Goal: Obtain resource: Download file/media

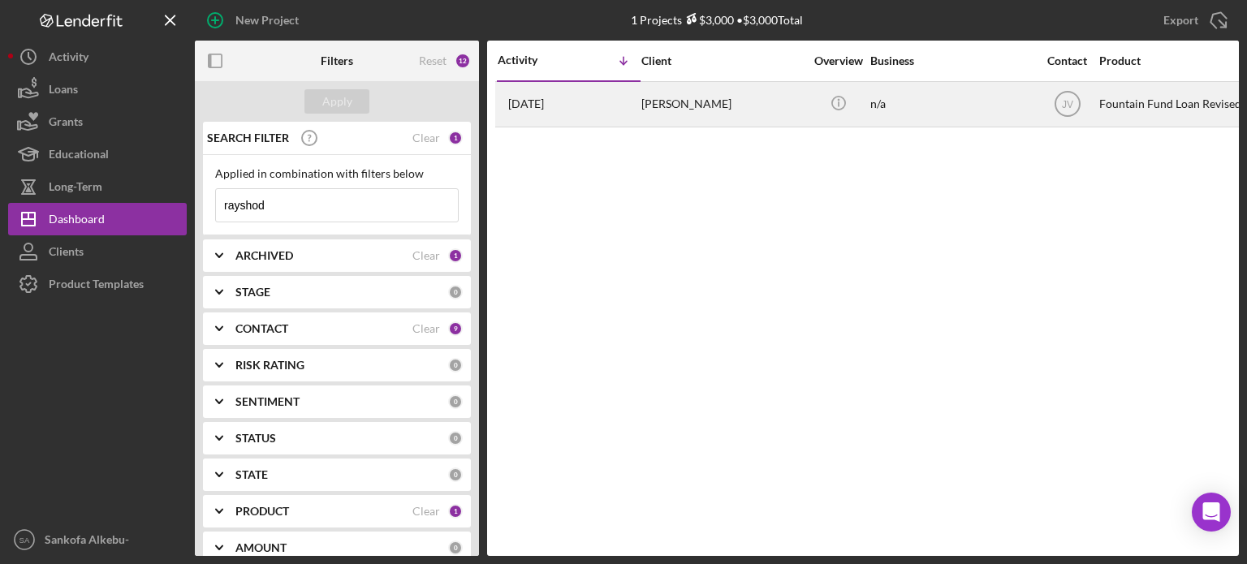
click at [711, 107] on div "[PERSON_NAME]" at bounding box center [722, 104] width 162 height 43
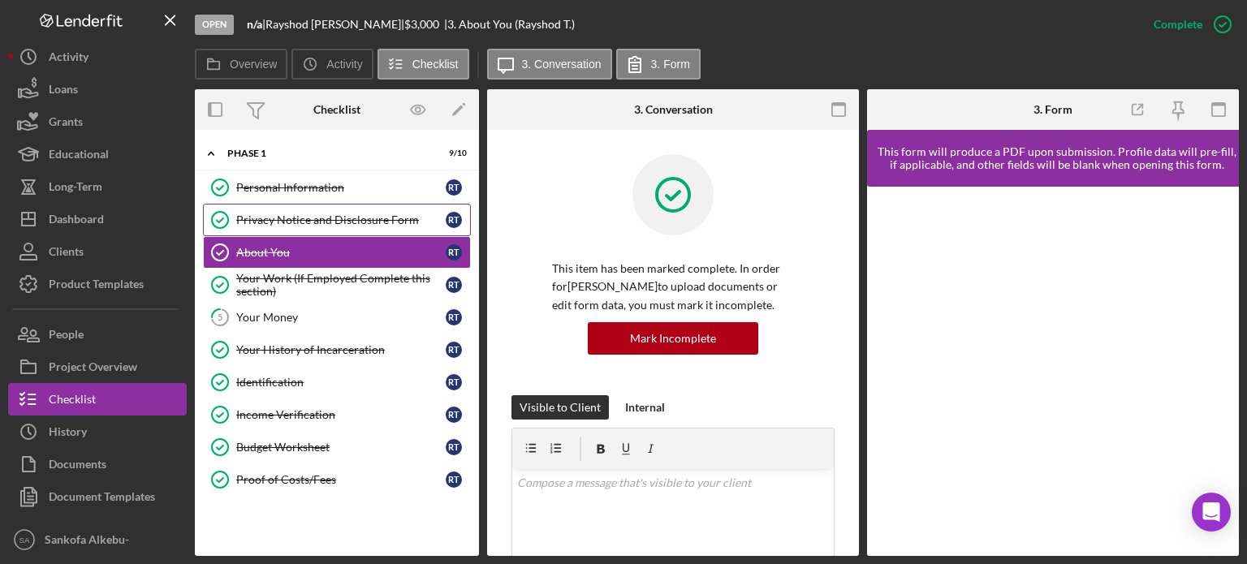
click at [308, 223] on div "Privacy Notice and Disclosure Form" at bounding box center [340, 220] width 209 height 13
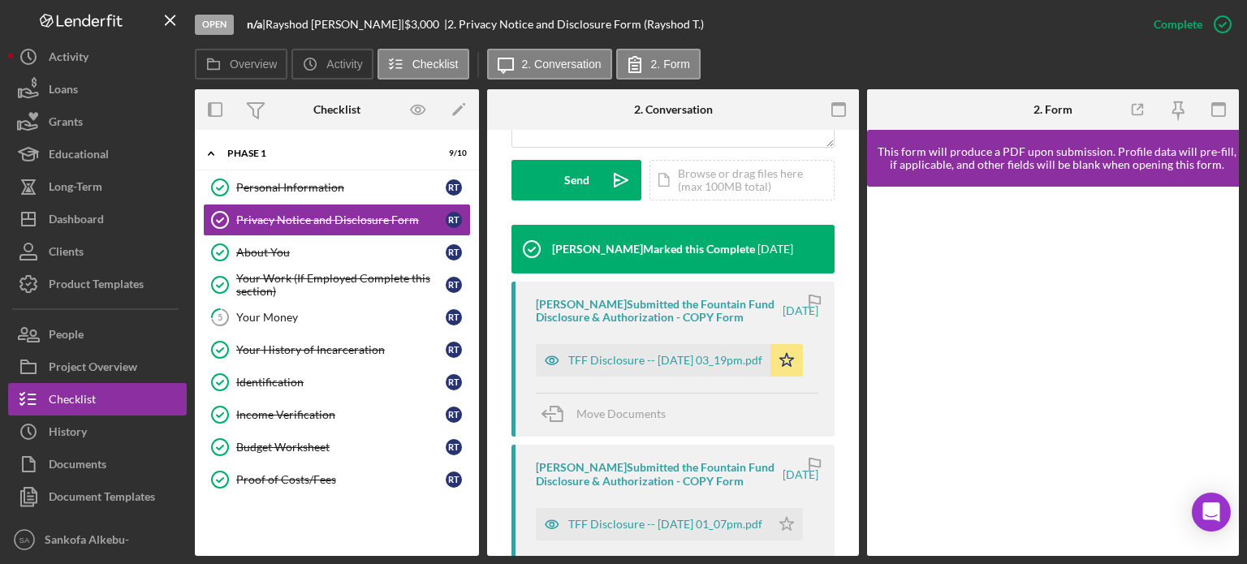
scroll to position [467, 0]
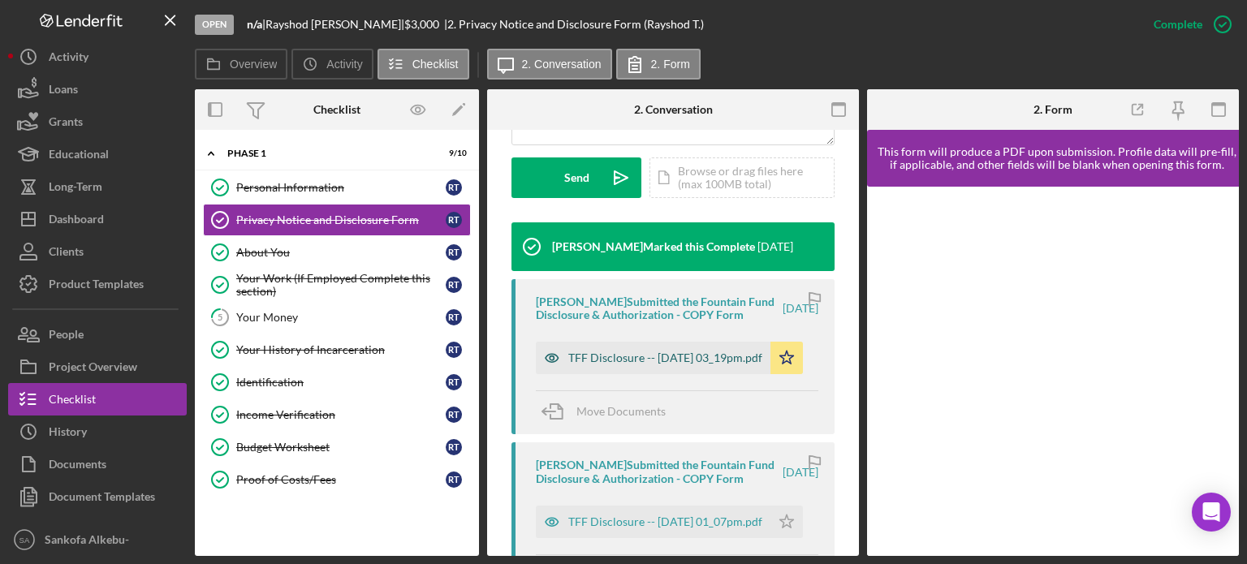
click at [648, 365] on div "TFF Disclosure -- [DATE] 03_19pm.pdf" at bounding box center [665, 358] width 194 height 13
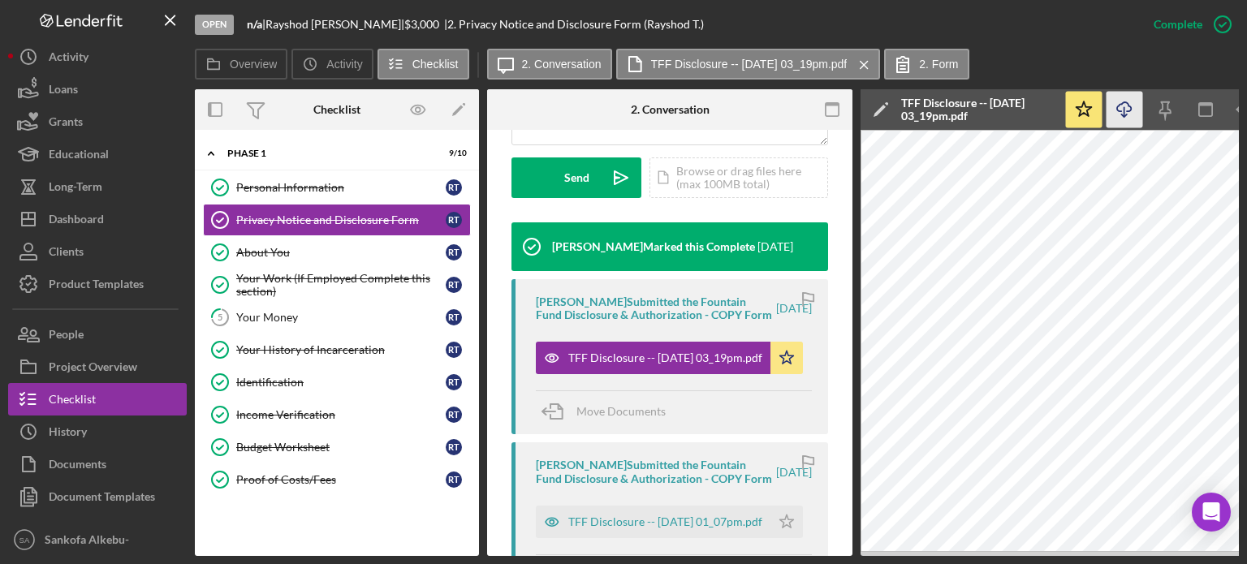
click at [1127, 114] on polyline "button" at bounding box center [1124, 115] width 6 height 2
click at [313, 257] on div "About You" at bounding box center [340, 252] width 209 height 13
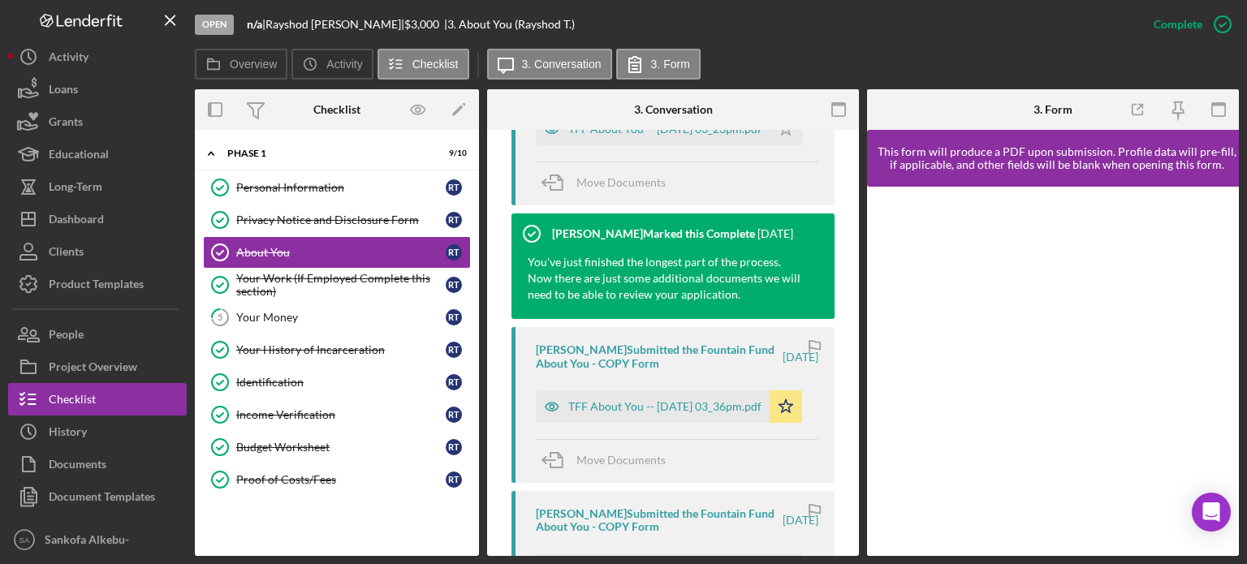
scroll to position [650, 0]
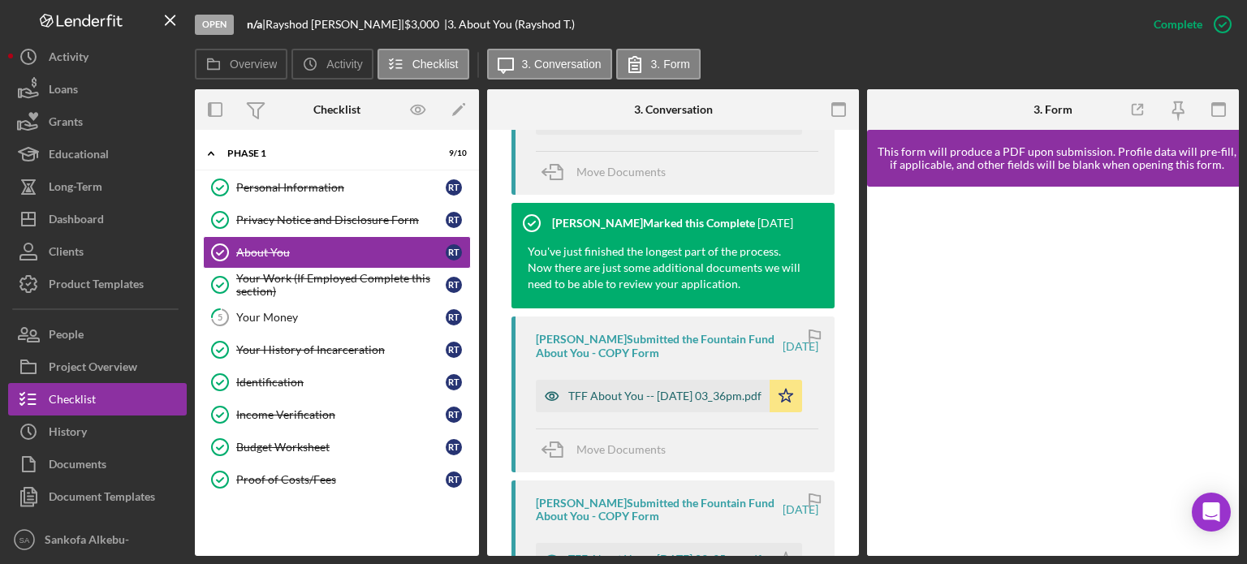
click at [708, 403] on div "TFF About You -- [DATE] 03_36pm.pdf" at bounding box center [664, 396] width 193 height 13
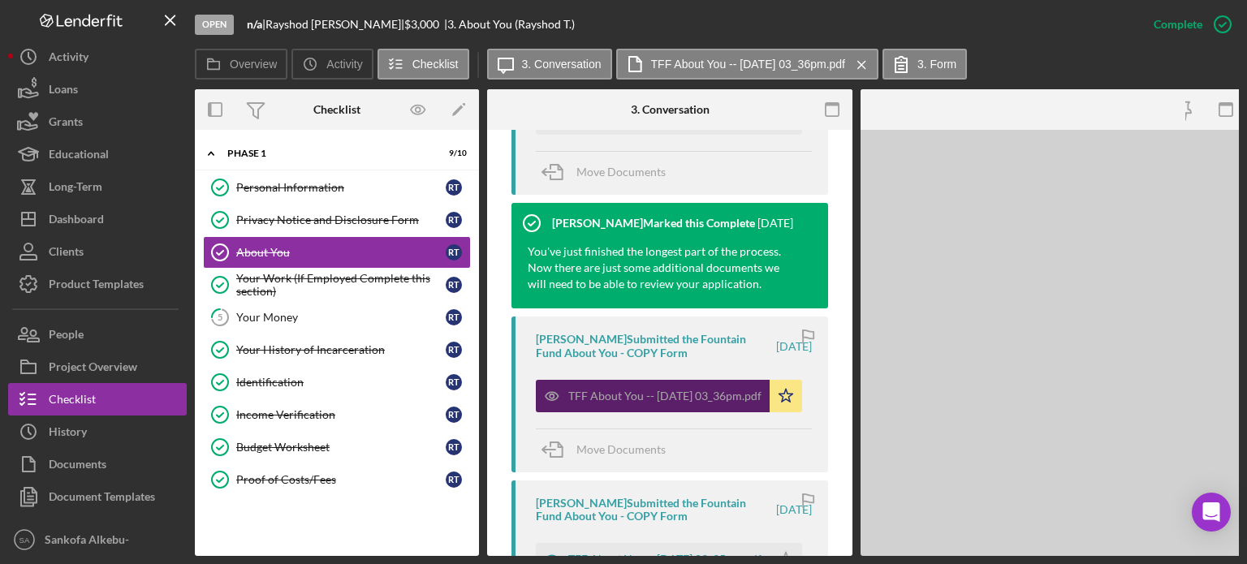
click at [708, 403] on div "TFF About You -- [DATE] 03_36pm.pdf" at bounding box center [664, 396] width 193 height 13
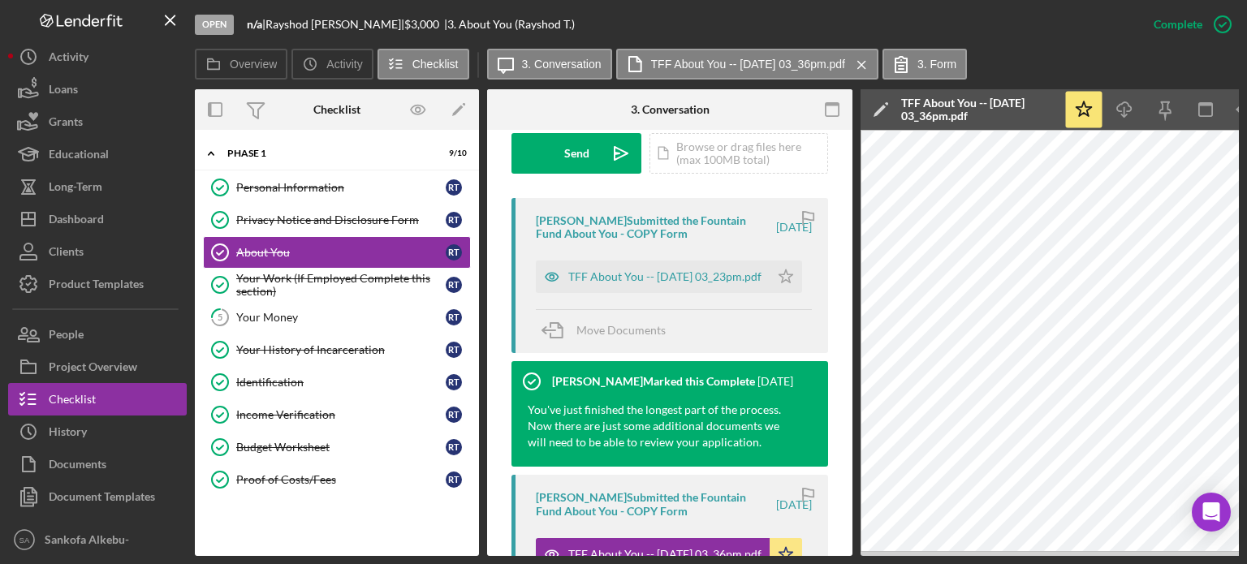
scroll to position [487, 0]
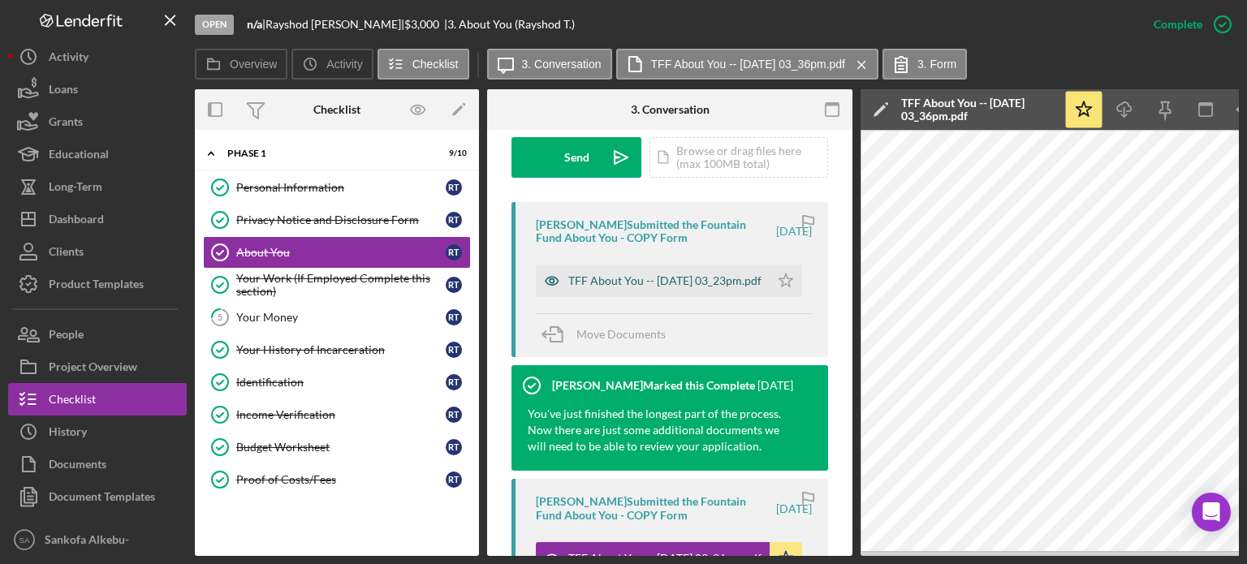
click at [653, 281] on div "TFF About You -- [DATE] 03_23pm.pdf" at bounding box center [664, 280] width 193 height 13
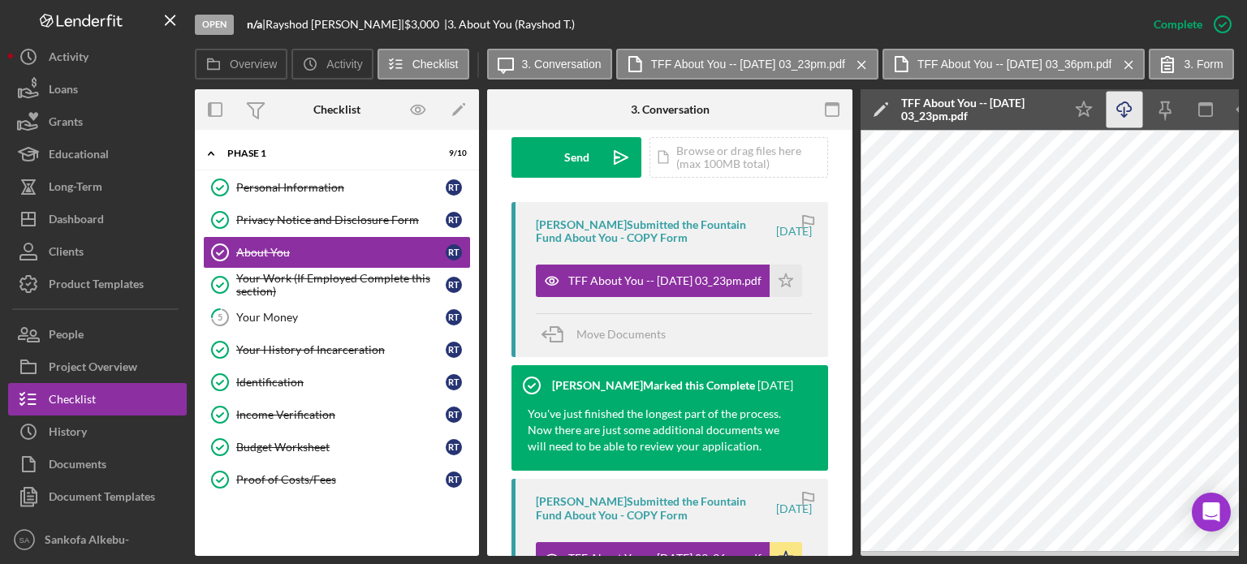
click at [1125, 115] on icon "Icon/Download" at bounding box center [1125, 110] width 37 height 37
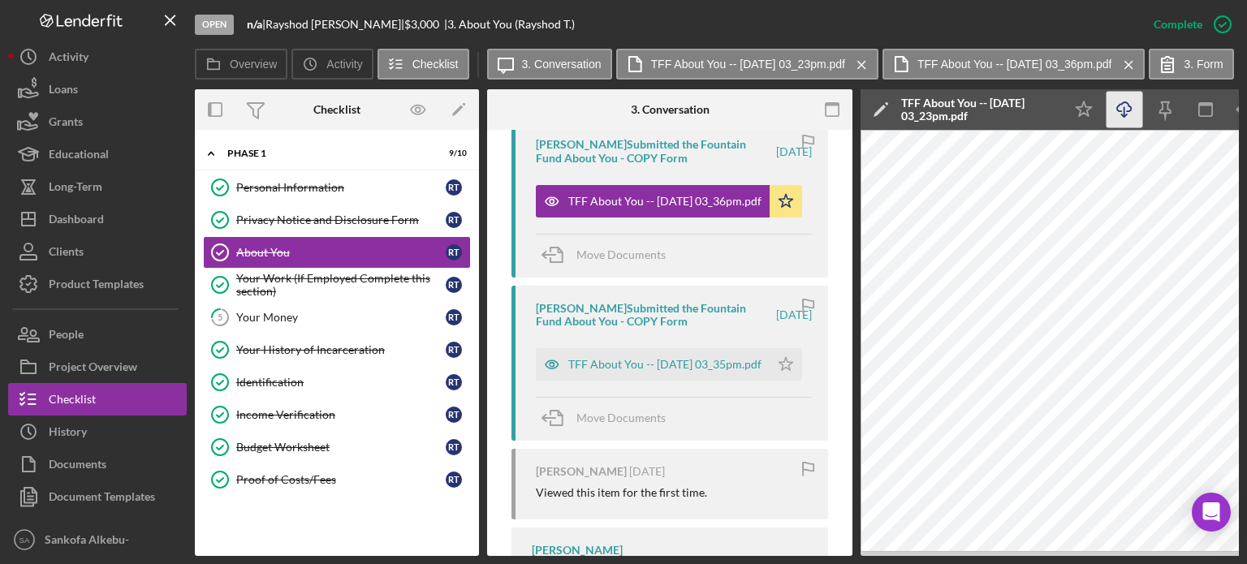
scroll to position [873, 0]
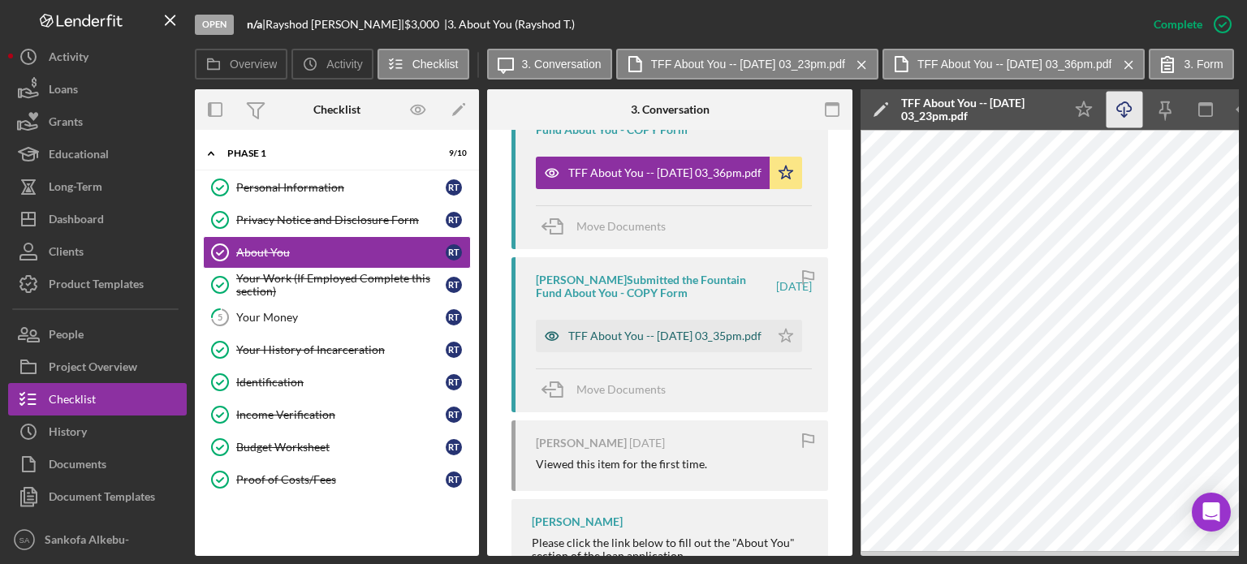
click at [611, 335] on div "TFF About You -- [DATE] 03_35pm.pdf" at bounding box center [664, 336] width 193 height 13
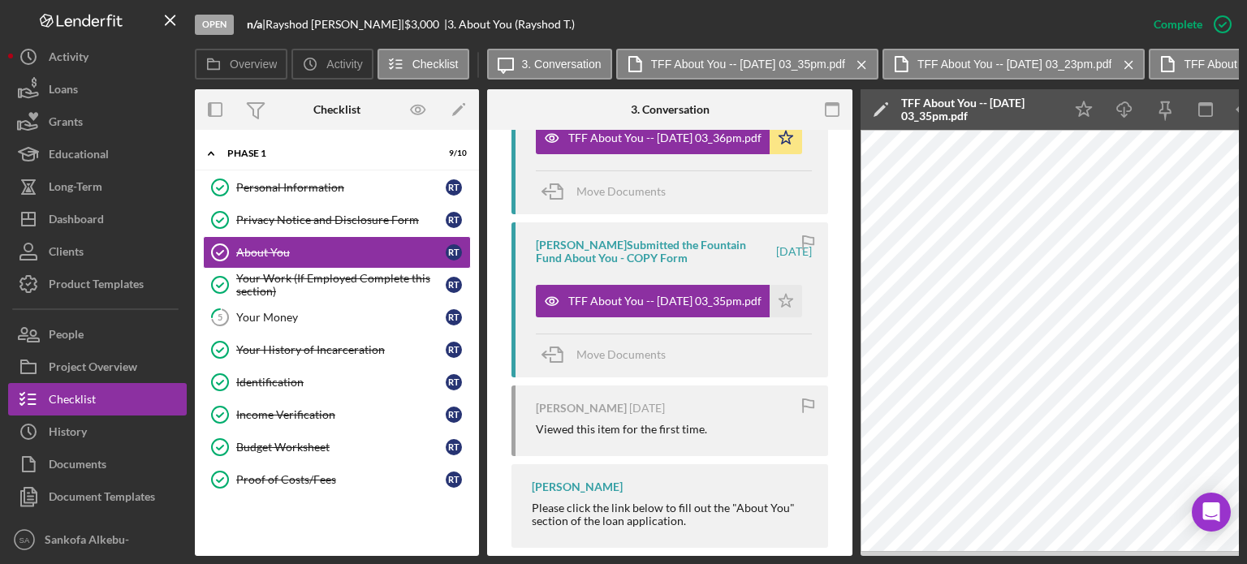
scroll to position [936, 0]
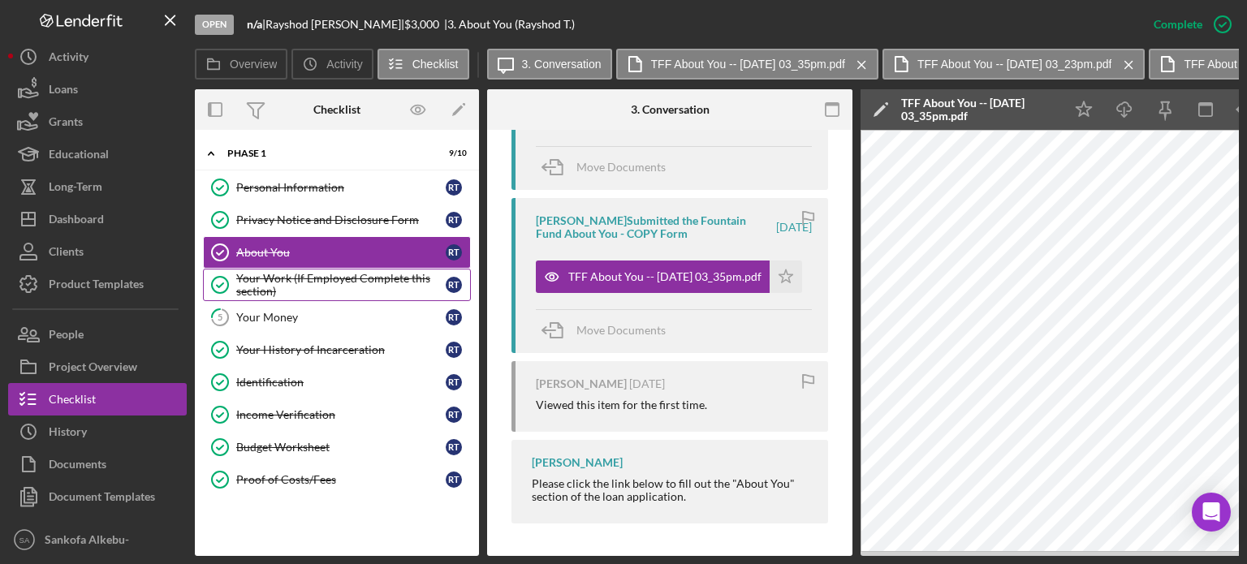
click at [347, 287] on div "Your Work (If Employed Complete this section)" at bounding box center [340, 285] width 209 height 26
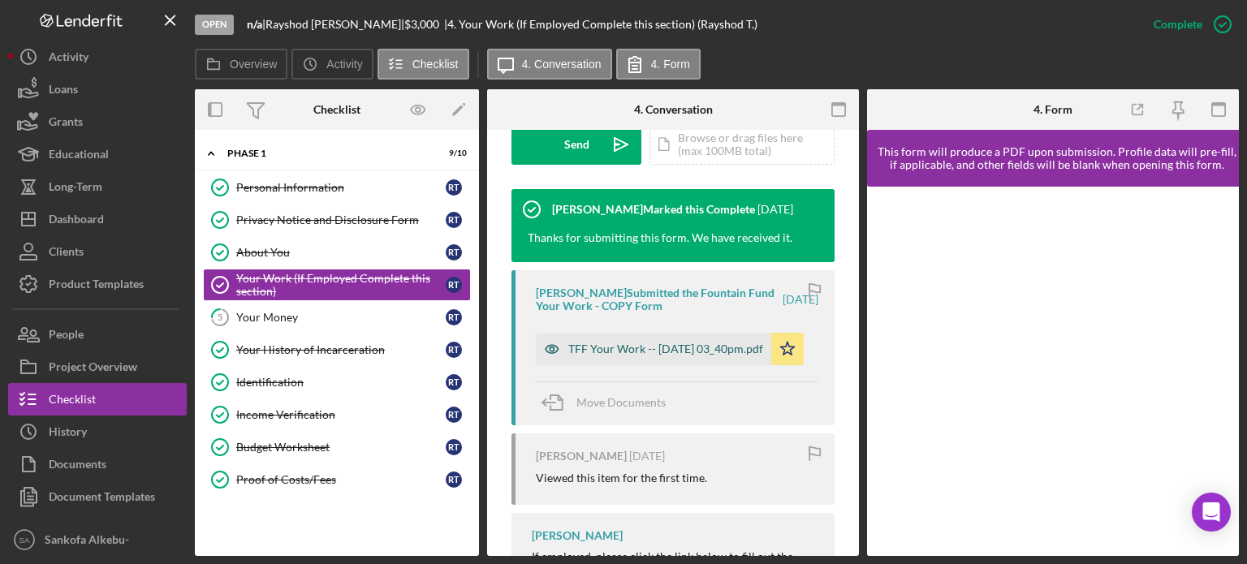
scroll to position [598, 0]
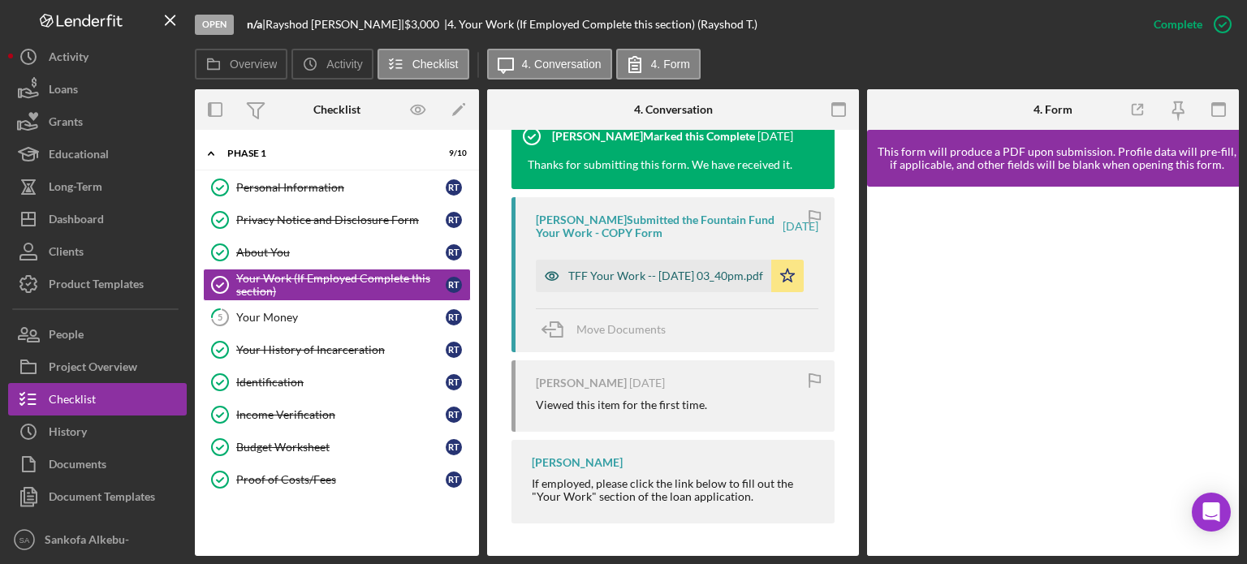
click at [639, 270] on div "TFF Your Work -- [DATE] 03_40pm.pdf" at bounding box center [665, 276] width 195 height 13
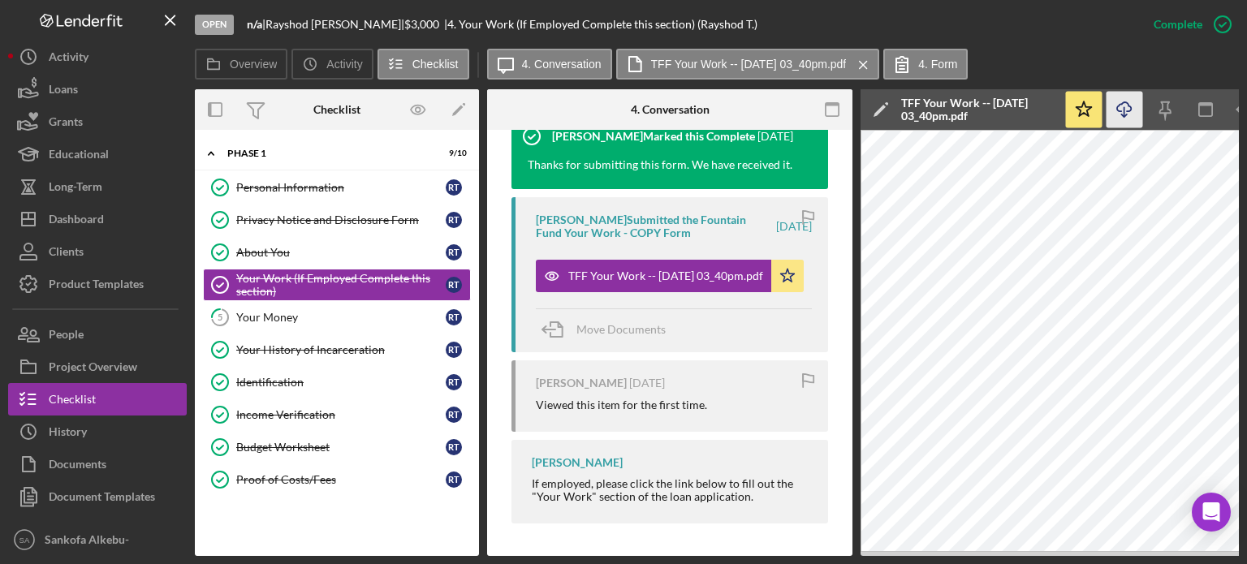
click at [1120, 109] on icon "Icon/Download" at bounding box center [1125, 110] width 37 height 37
click at [346, 313] on div "Your Money" at bounding box center [340, 317] width 209 height 13
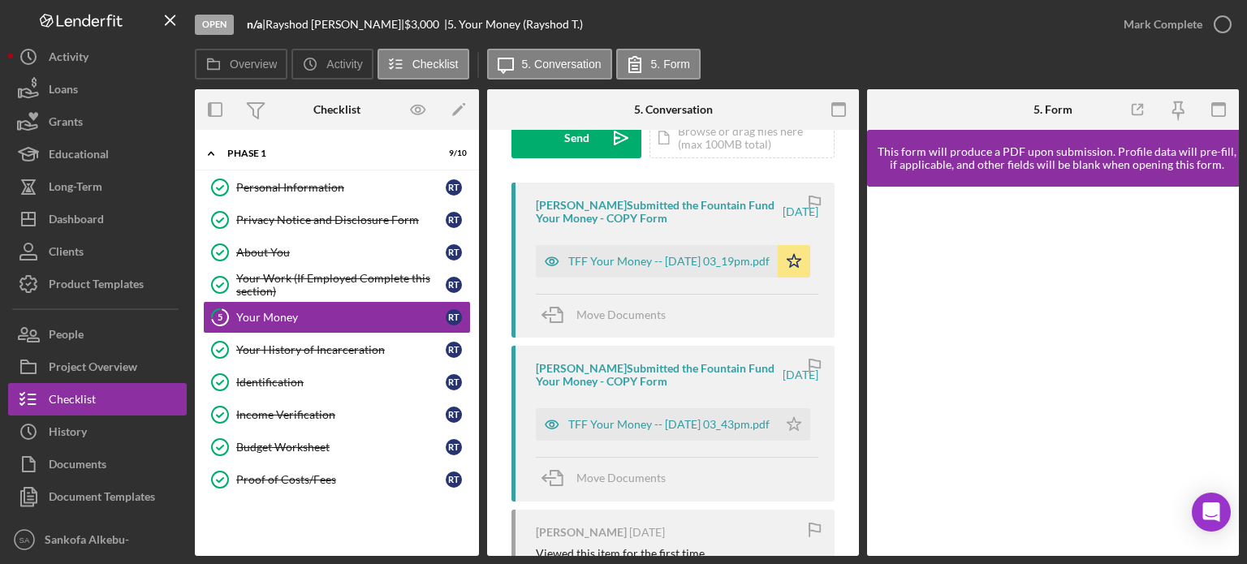
scroll to position [182, 0]
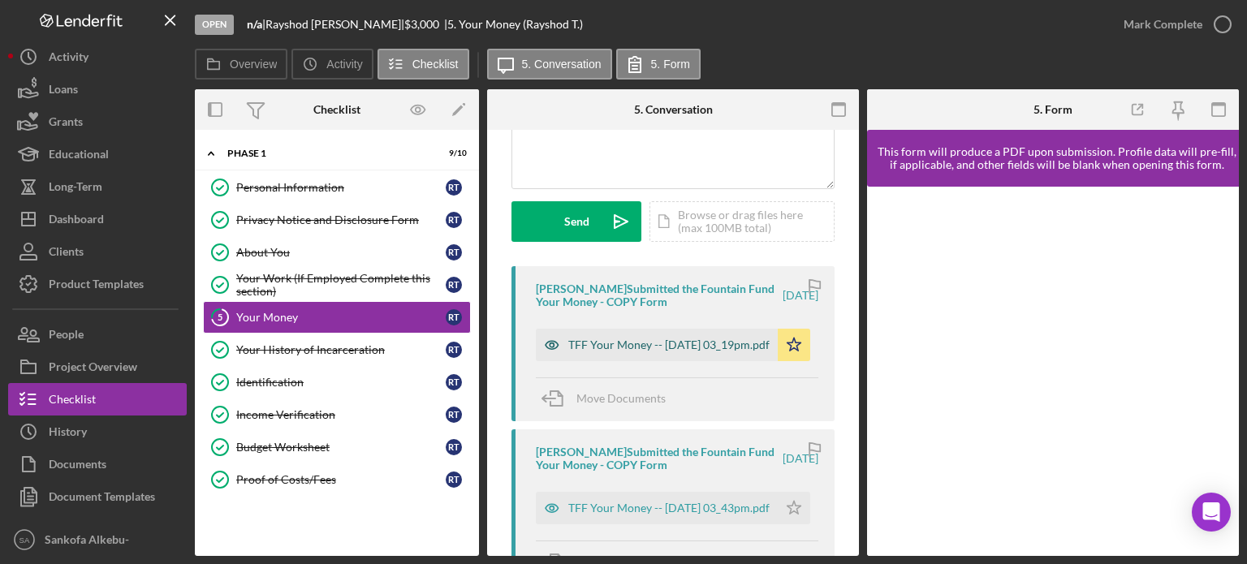
click at [669, 347] on div "TFF Your Money -- [DATE] 03_19pm.pdf" at bounding box center [668, 345] width 201 height 13
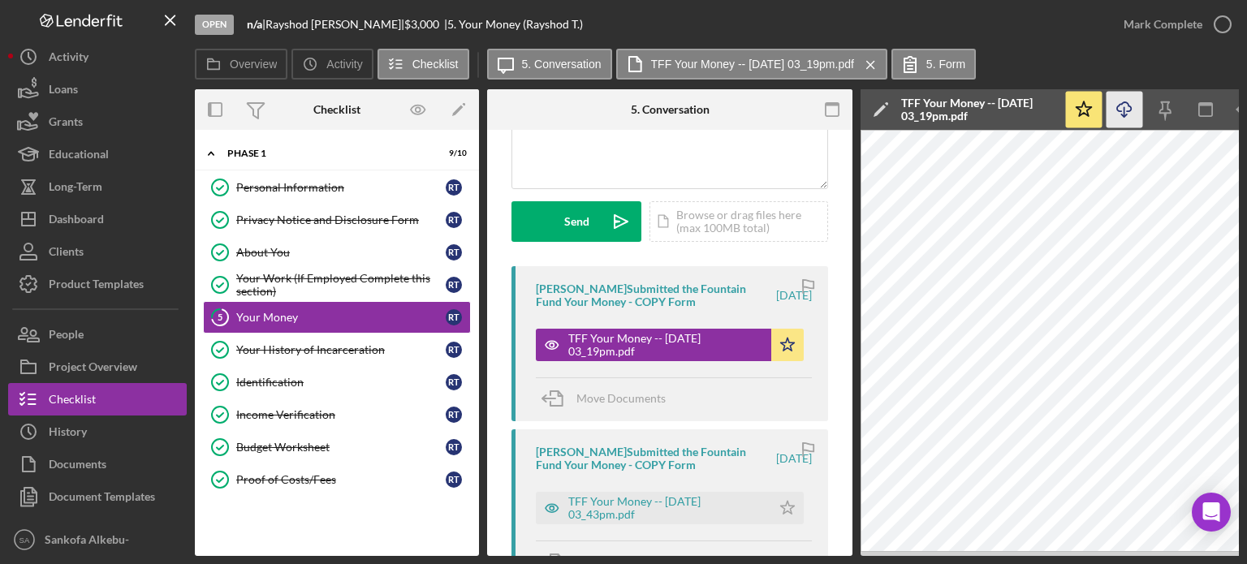
click at [1120, 119] on icon "Icon/Download" at bounding box center [1125, 110] width 37 height 37
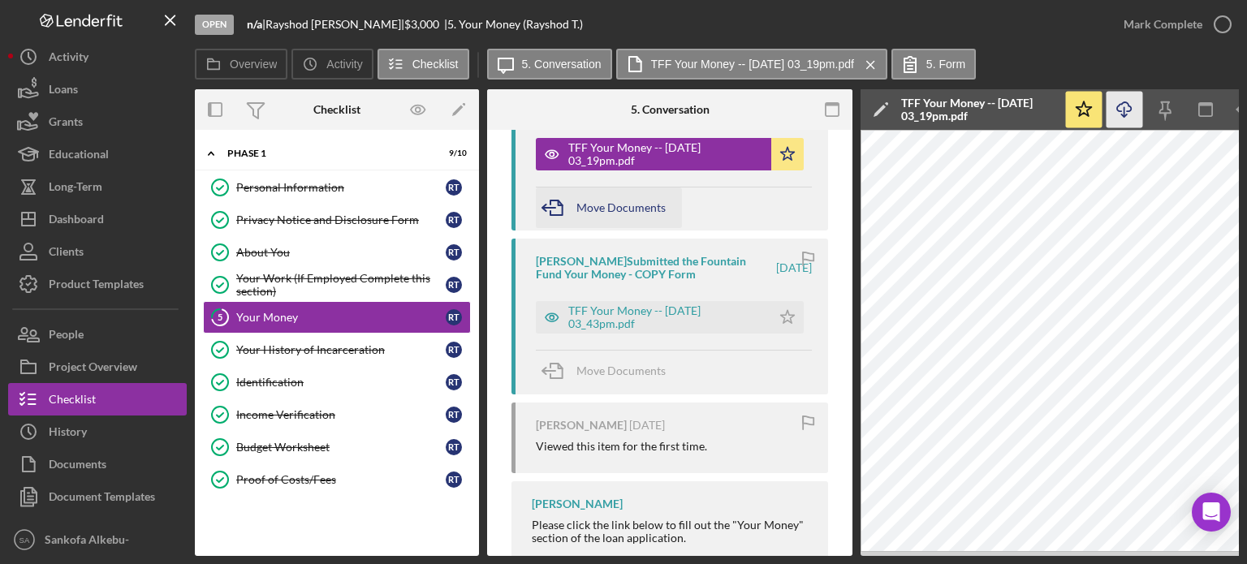
scroll to position [431, 0]
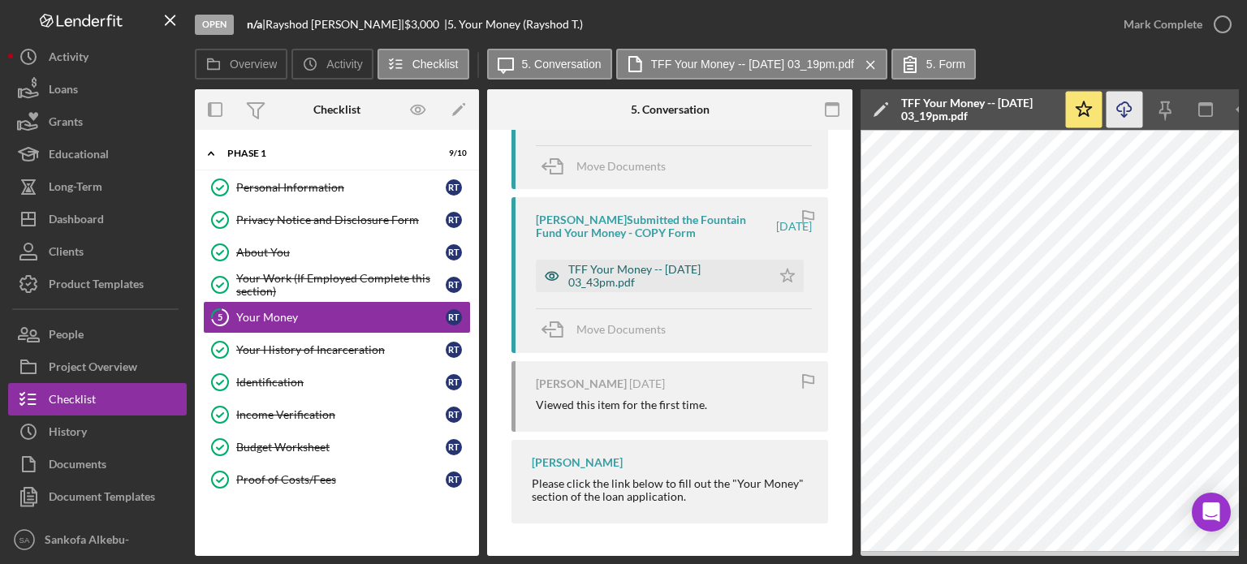
click at [667, 263] on div "TFF Your Money -- [DATE] 03_43pm.pdf" at bounding box center [665, 276] width 195 height 26
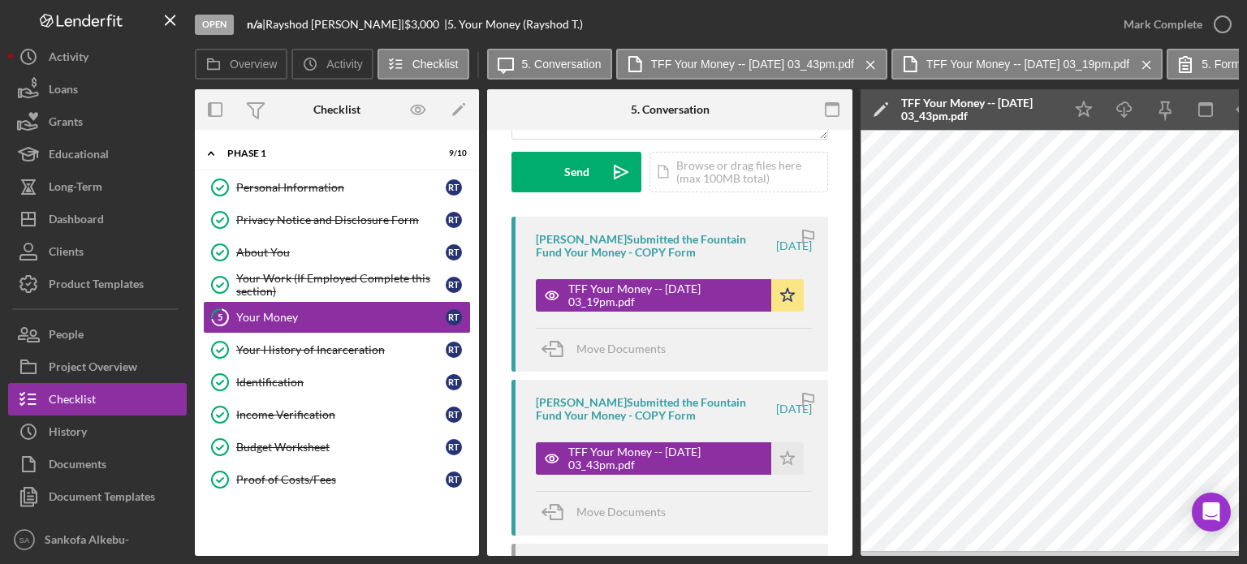
scroll to position [228, 0]
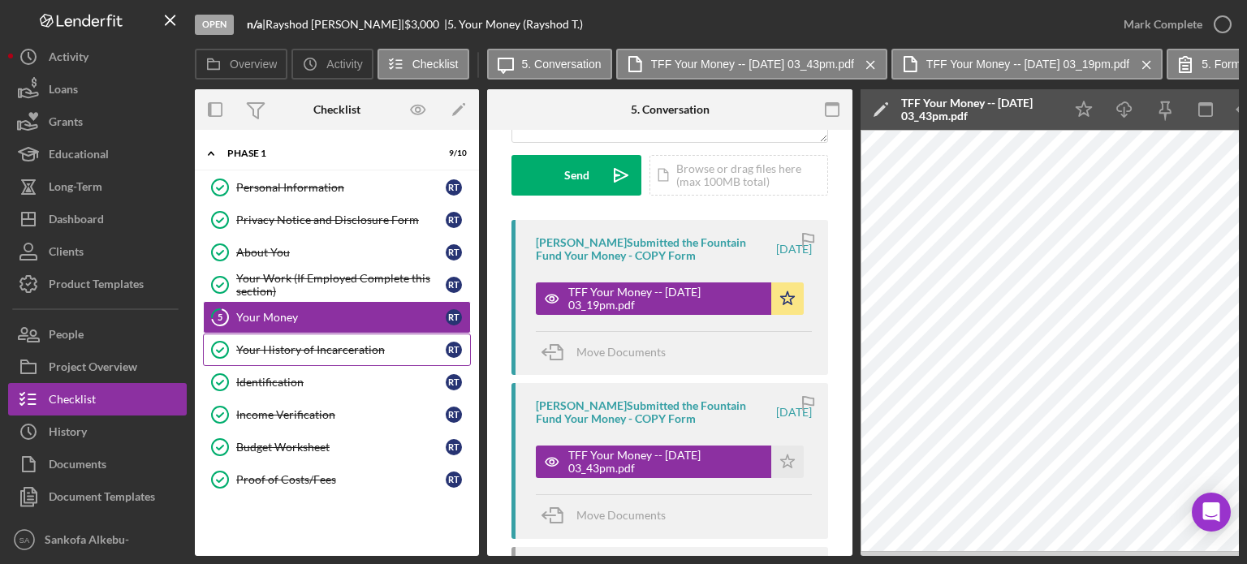
click at [361, 351] on div "Your History of Incarceration" at bounding box center [340, 349] width 209 height 13
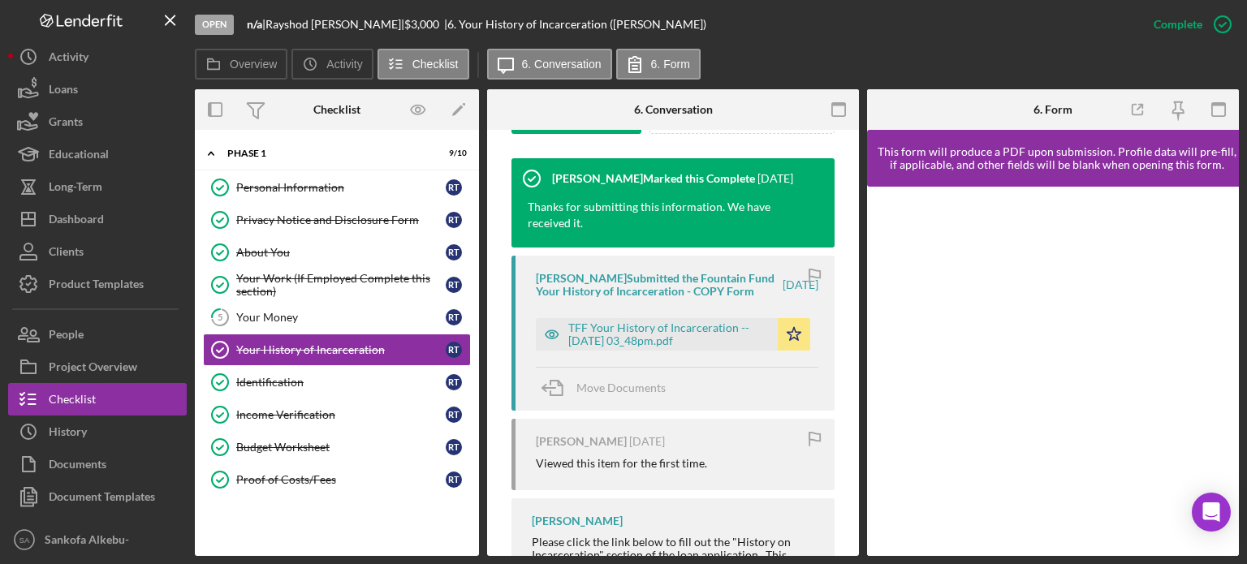
scroll to position [530, 0]
click at [697, 345] on div "TFF Your History of Incarceration -- [DATE] 03_48pm.pdf" at bounding box center [668, 335] width 201 height 26
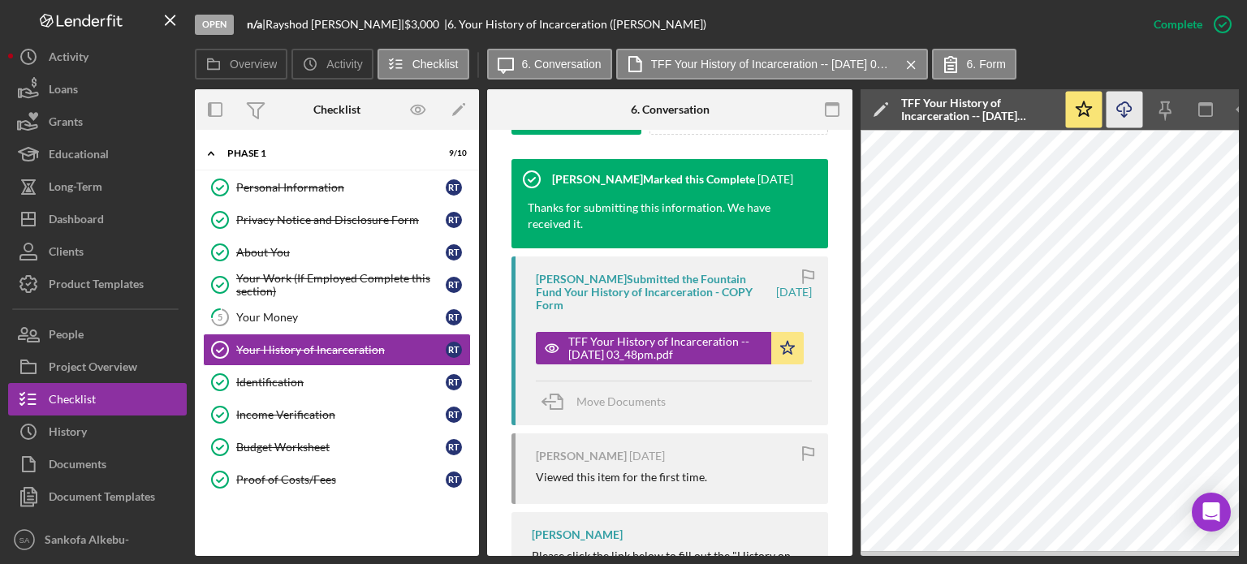
click at [1128, 116] on icon "Icon/Download" at bounding box center [1125, 110] width 37 height 37
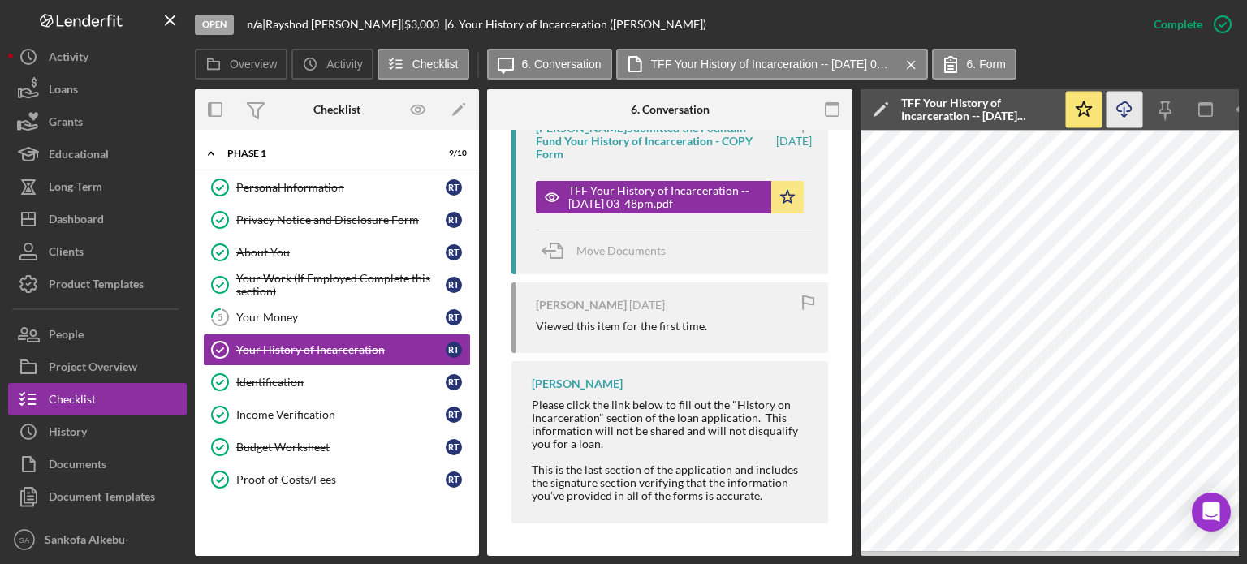
scroll to position [697, 0]
click at [363, 389] on link "Identification Identification R T" at bounding box center [337, 382] width 268 height 32
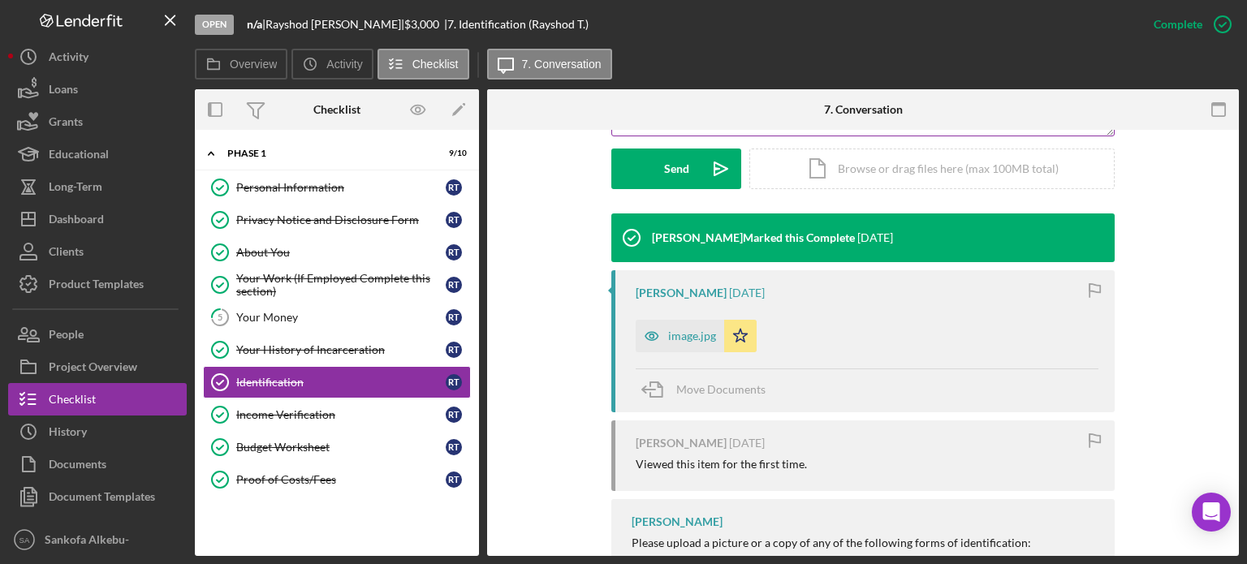
scroll to position [406, 0]
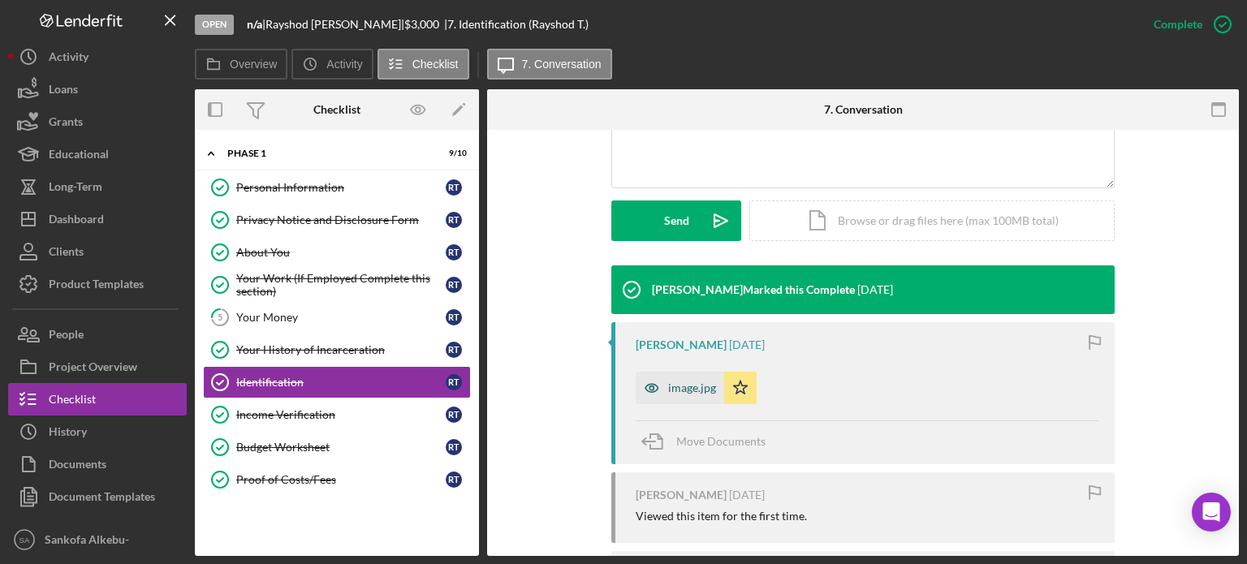
click at [689, 386] on div "image.jpg" at bounding box center [692, 388] width 48 height 13
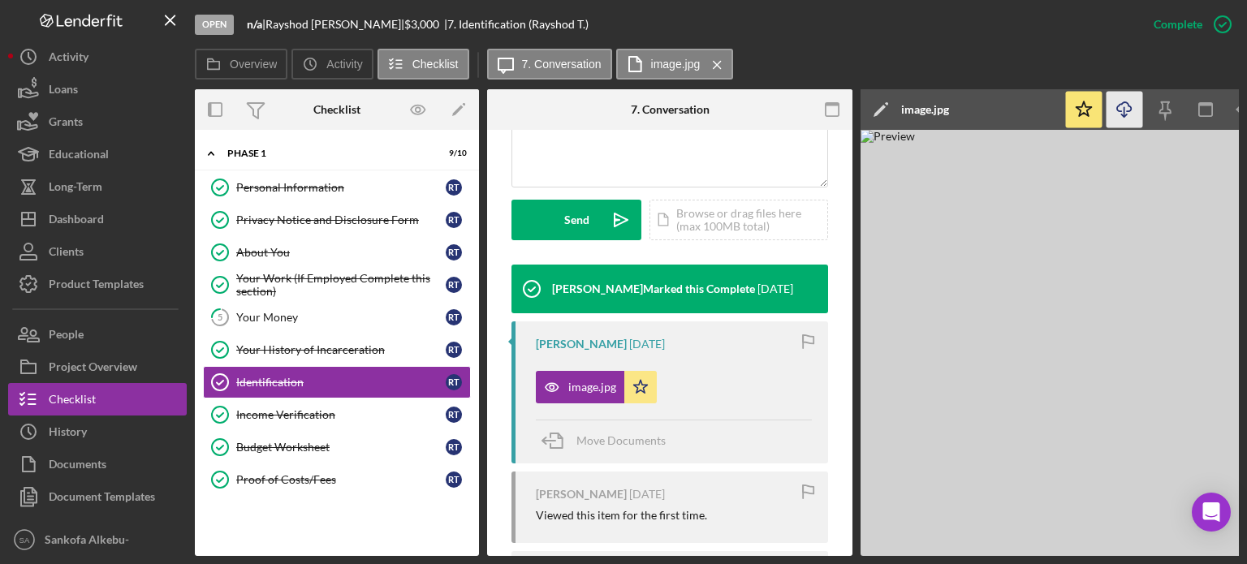
click at [1127, 117] on icon "Icon/Download" at bounding box center [1125, 110] width 37 height 37
click at [309, 415] on div "Income Verification" at bounding box center [340, 414] width 209 height 13
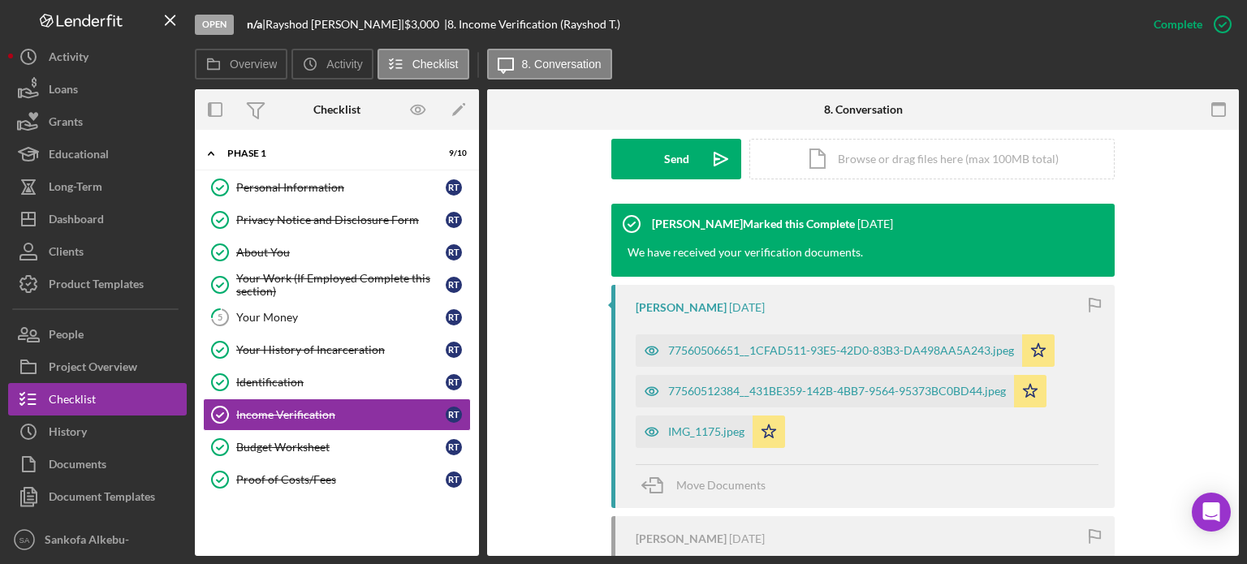
scroll to position [487, 0]
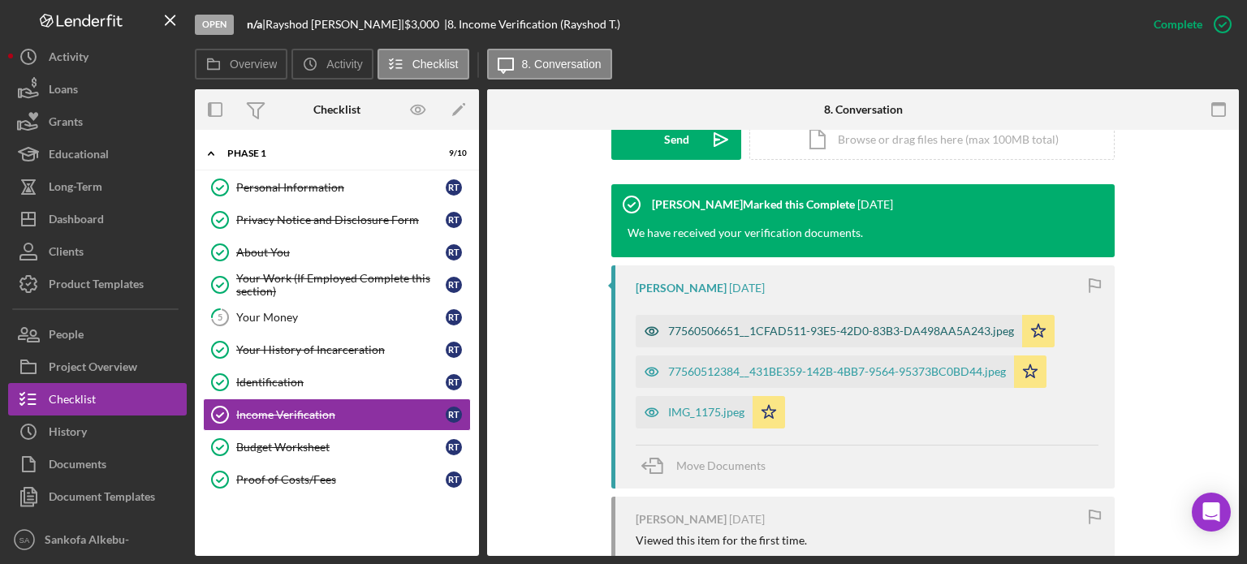
click at [695, 335] on div "77560506651__1CFAD511-93E5-42D0-83B3-DA498AA5A243.jpeg" at bounding box center [841, 331] width 346 height 13
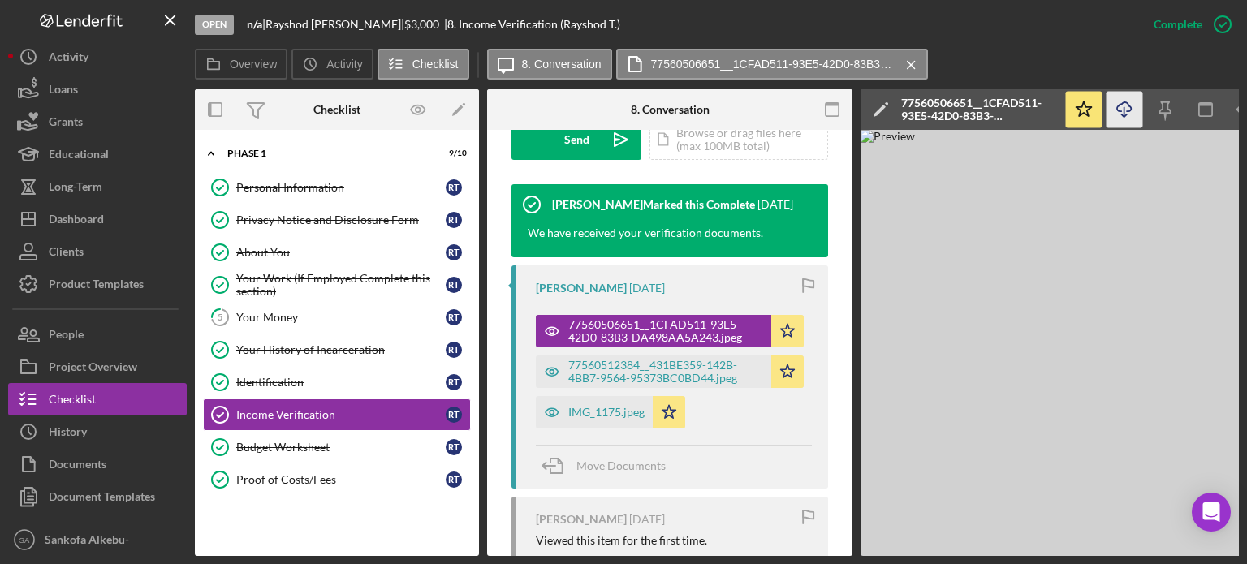
click at [1134, 104] on icon "Icon/Download" at bounding box center [1125, 110] width 37 height 37
click at [630, 363] on div "77560512384__431BE359-142B-4BB7-9564-95373BC0BD44.jpeg" at bounding box center [665, 372] width 195 height 26
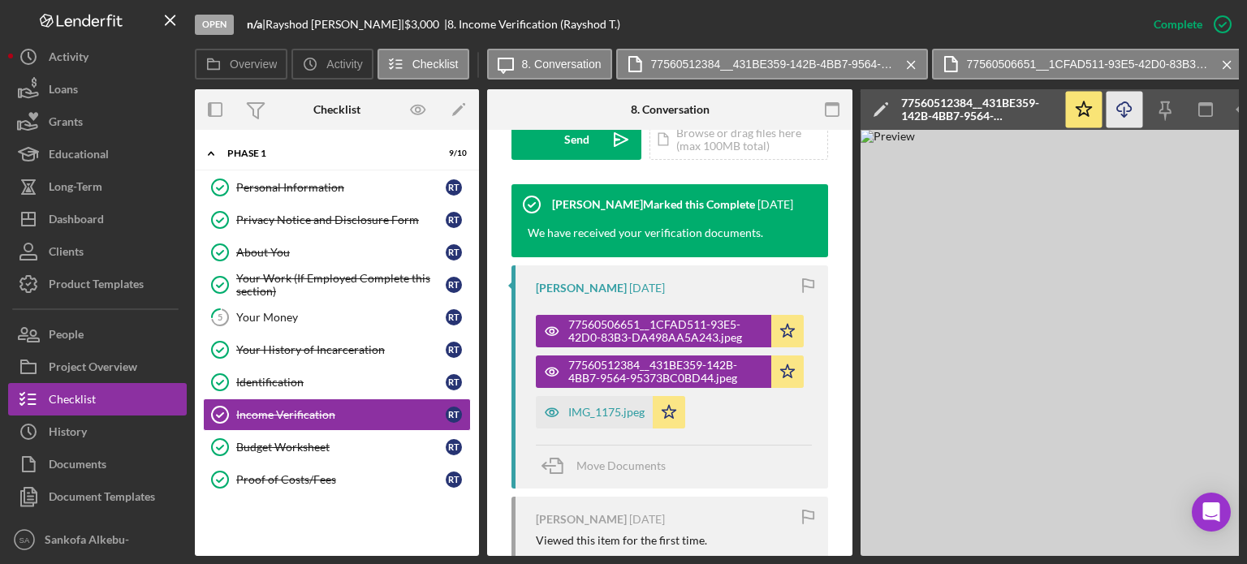
click at [1136, 104] on icon "Icon/Download" at bounding box center [1125, 110] width 37 height 37
click at [606, 414] on div "IMG_1175.jpeg" at bounding box center [606, 412] width 76 height 13
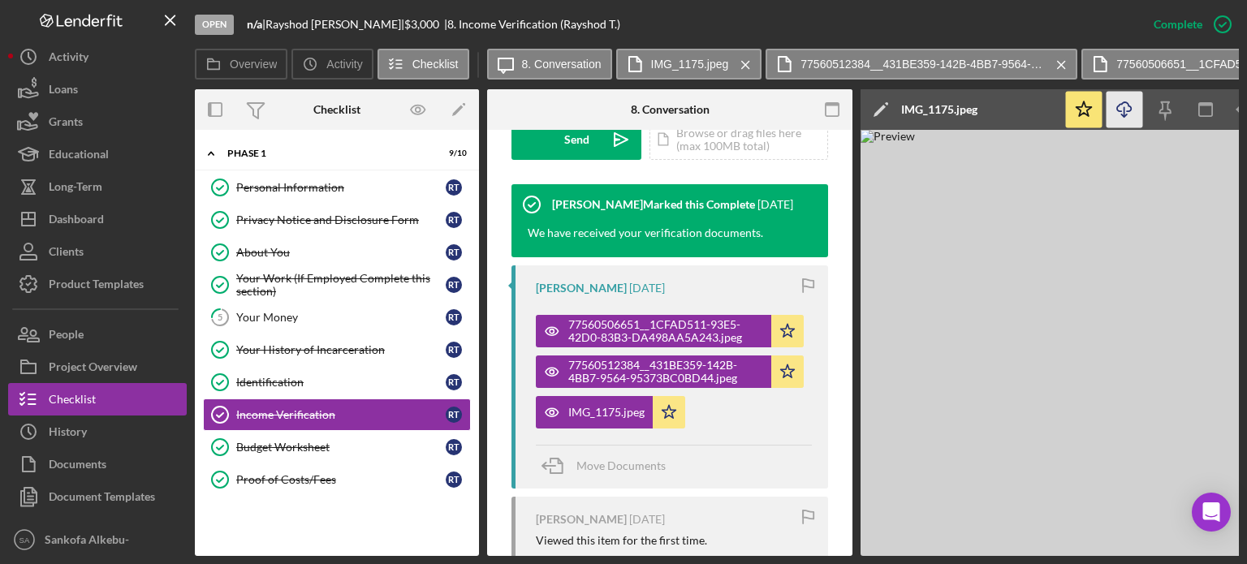
click at [1130, 111] on icon "button" at bounding box center [1124, 106] width 14 height 9
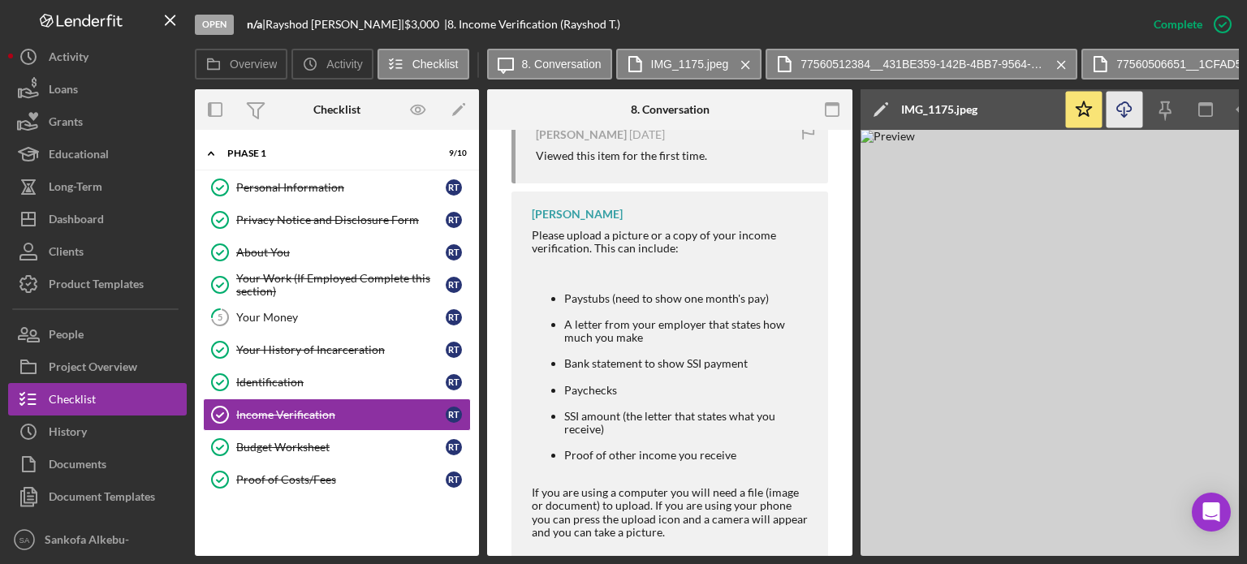
scroll to position [942, 0]
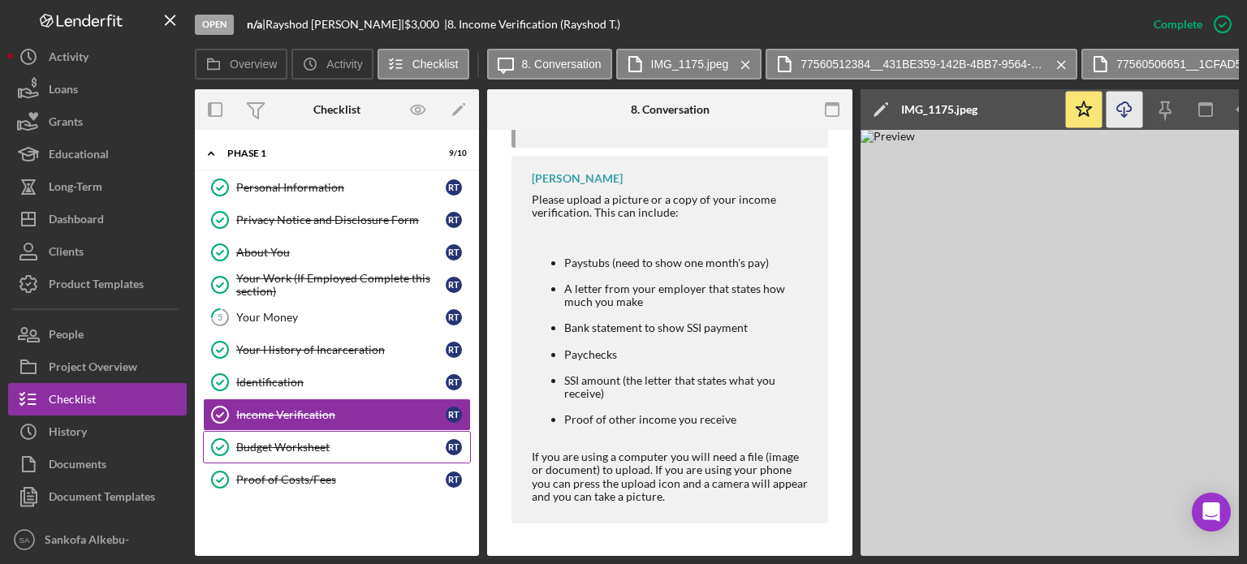
click at [350, 437] on link "Budget Worksheet Budget Worksheet R T" at bounding box center [337, 447] width 268 height 32
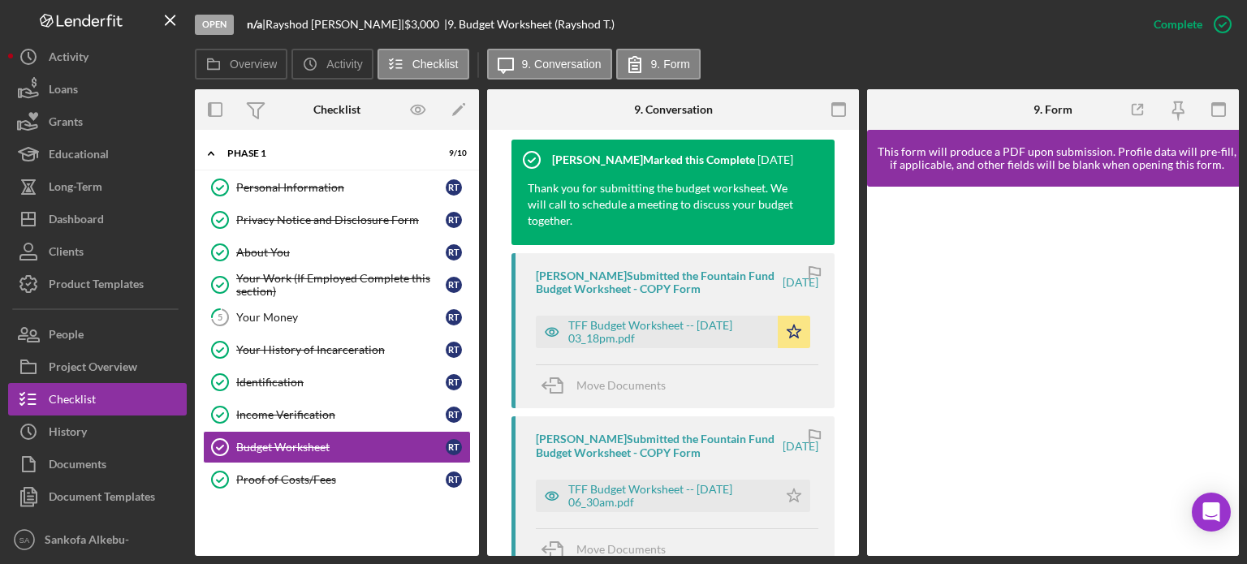
scroll to position [548, 0]
click at [643, 334] on div "TFF Budget Worksheet -- [DATE] 03_18pm.pdf" at bounding box center [668, 334] width 201 height 26
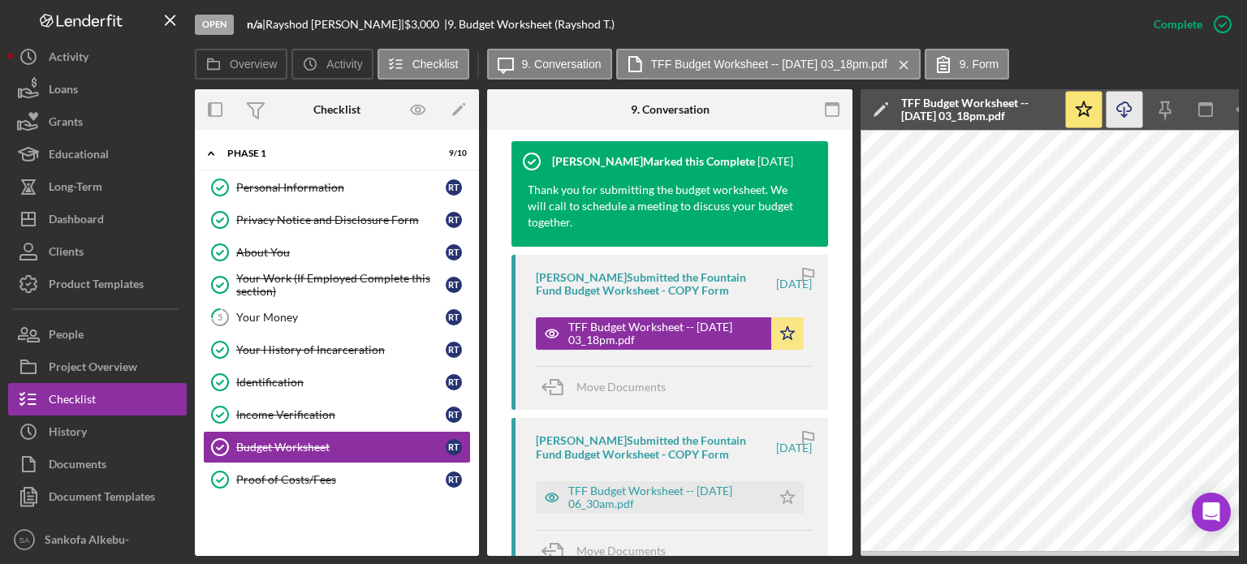
click at [1129, 103] on icon "Icon/Download" at bounding box center [1125, 110] width 37 height 37
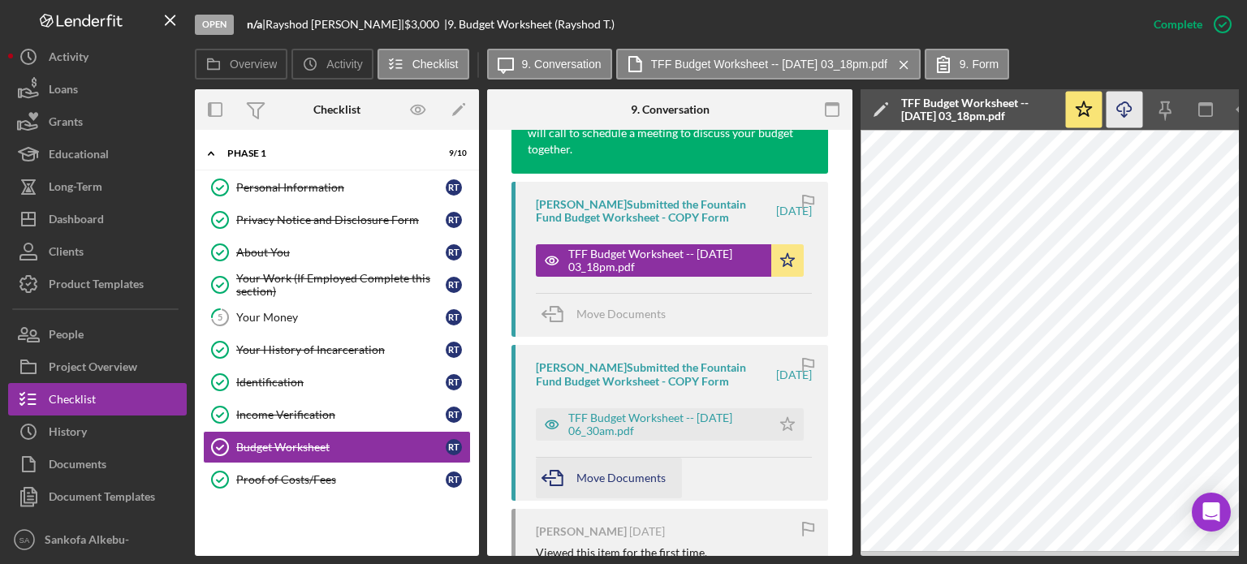
scroll to position [650, 0]
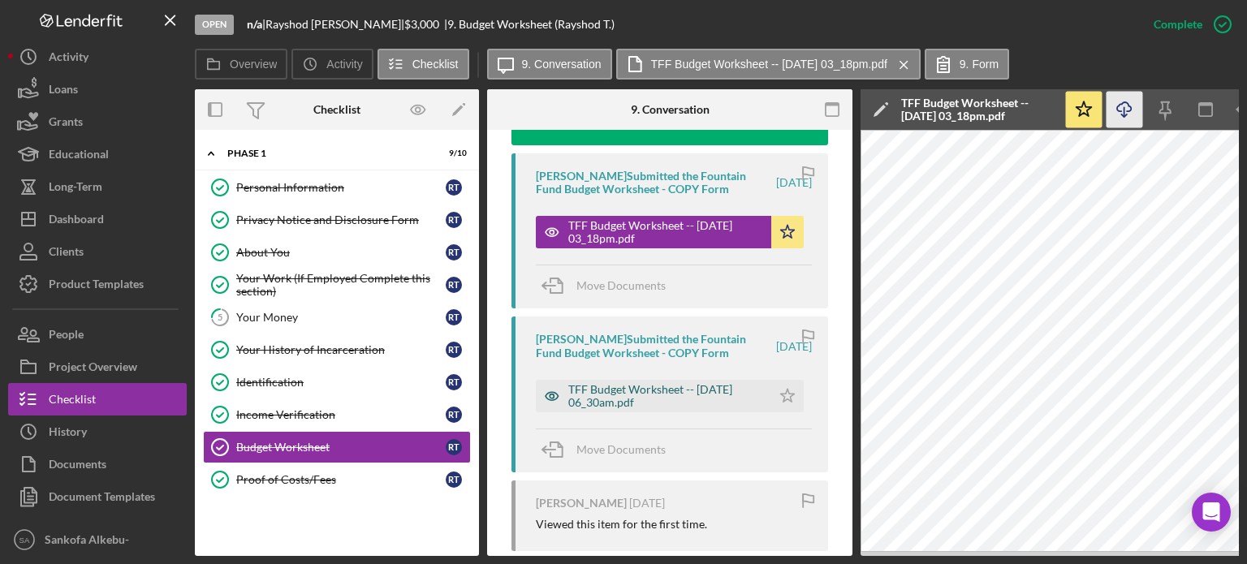
click at [642, 395] on div "TFF Budget Worksheet -- [DATE] 06_30am.pdf" at bounding box center [665, 396] width 195 height 26
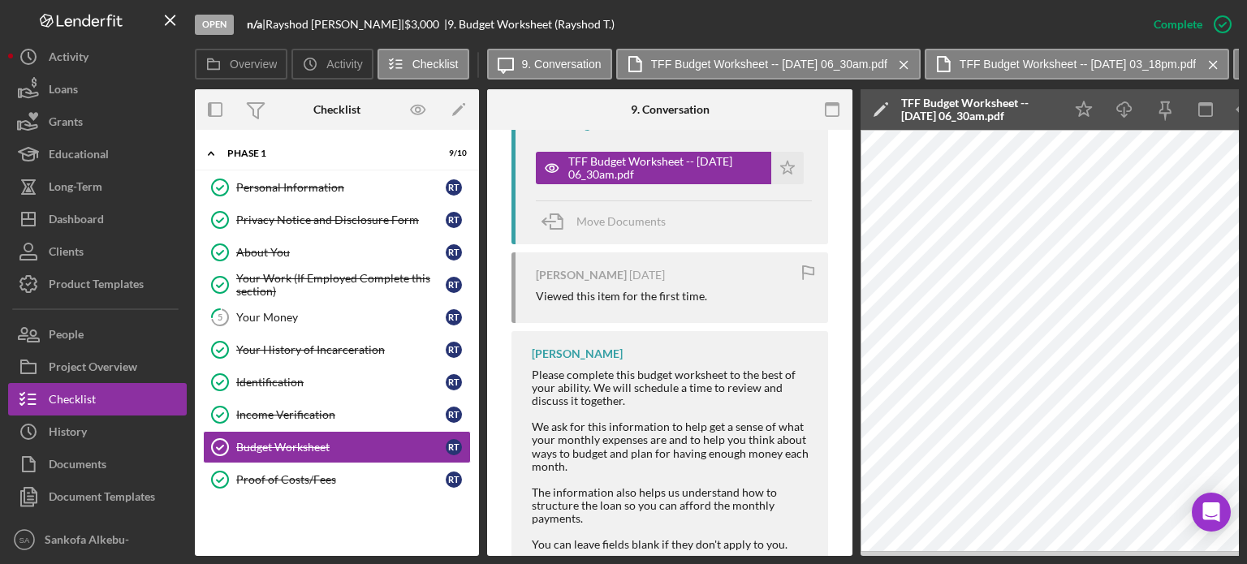
scroll to position [929, 0]
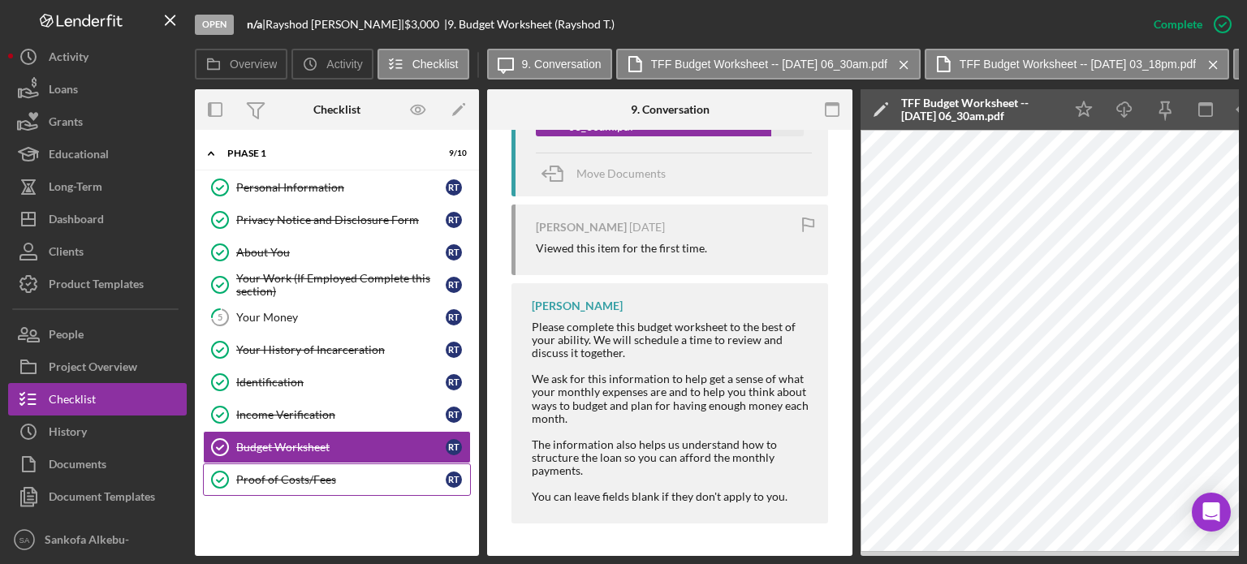
click at [344, 473] on div "Proof of Costs/Fees" at bounding box center [340, 479] width 209 height 13
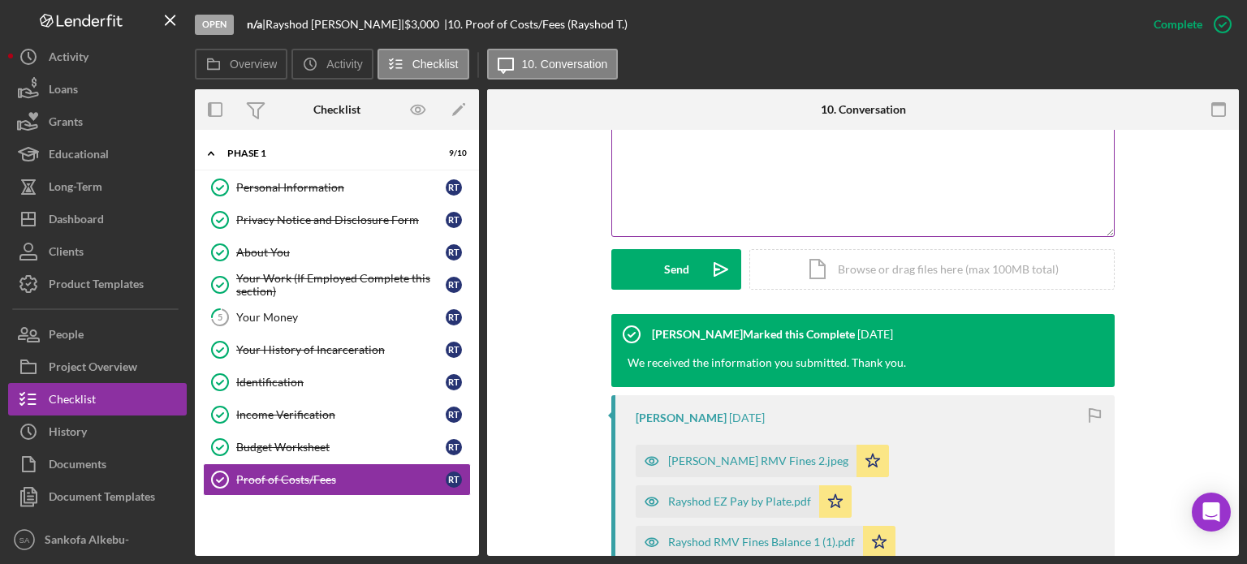
scroll to position [425, 0]
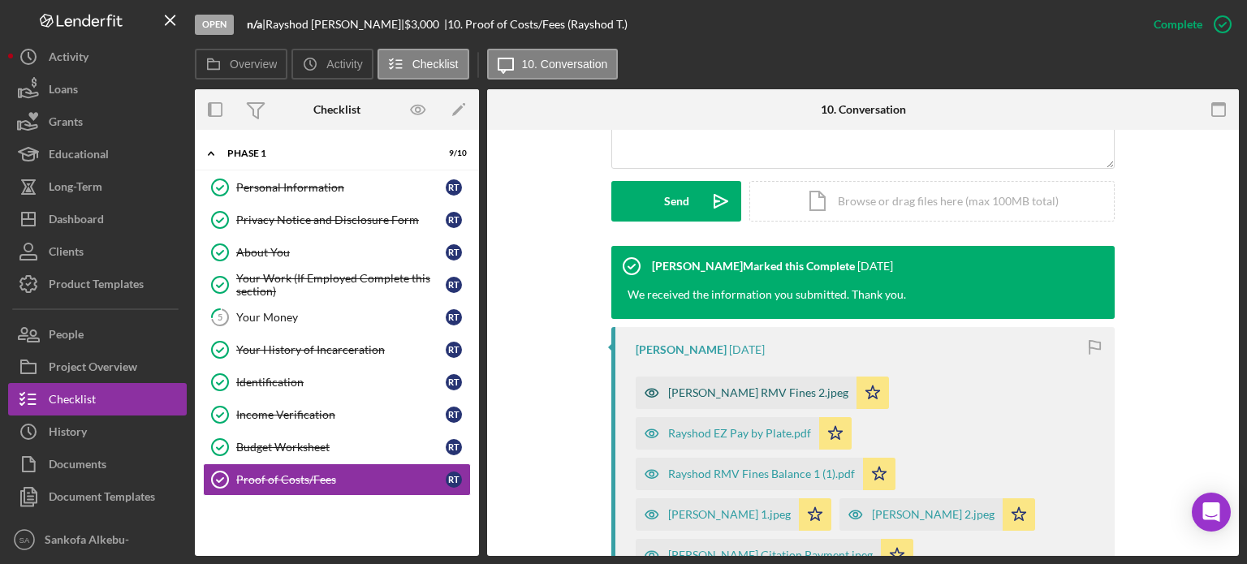
click at [711, 392] on div "[PERSON_NAME] RMV Fines 2.jpeg" at bounding box center [758, 392] width 180 height 13
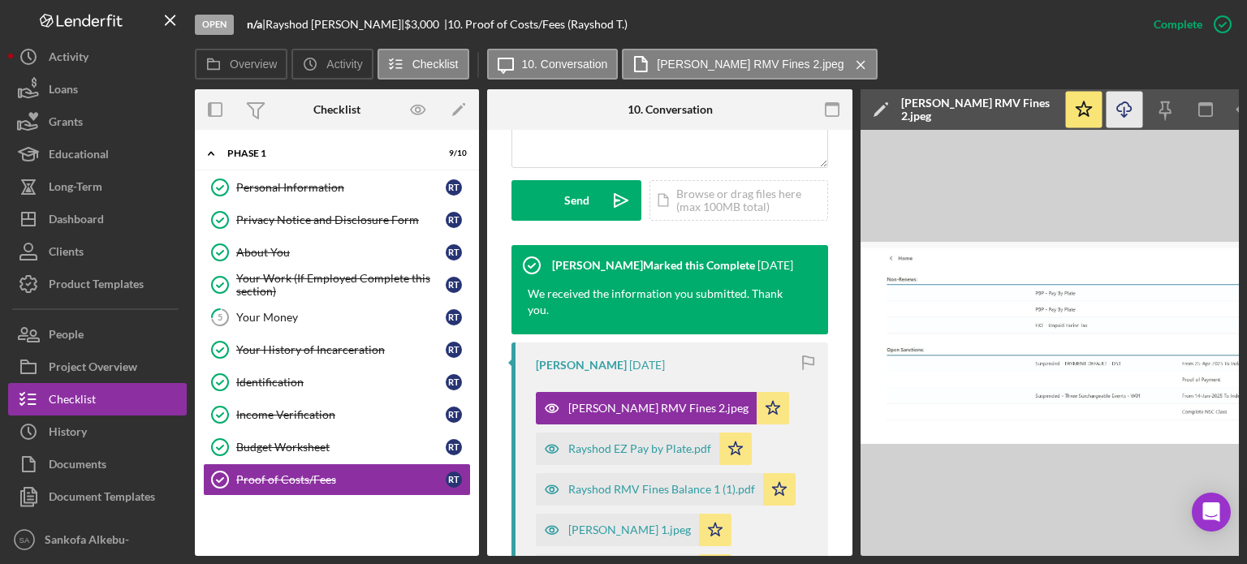
click at [1127, 108] on icon "Icon/Download" at bounding box center [1125, 110] width 37 height 37
click at [682, 444] on div "Rayshod EZ Pay by Plate.pdf" at bounding box center [639, 449] width 143 height 13
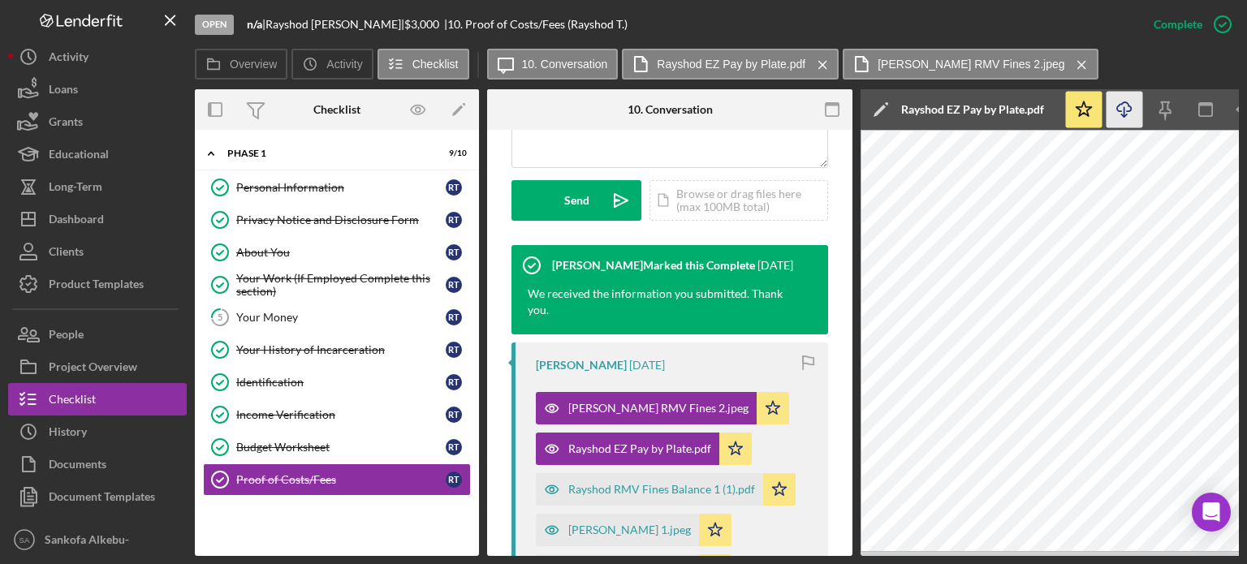
click at [1124, 106] on icon "Icon/Download" at bounding box center [1125, 110] width 37 height 37
click at [695, 488] on div "Rayshod RMV Fines Balance 1 (1).pdf" at bounding box center [661, 489] width 187 height 13
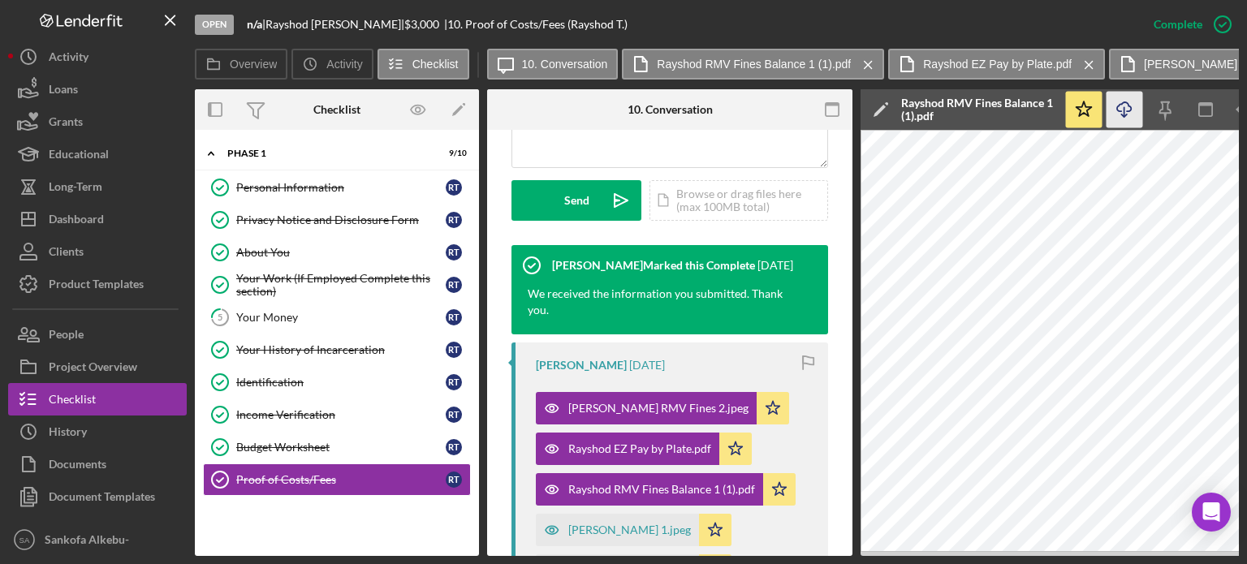
click at [1123, 113] on icon "Icon/Download" at bounding box center [1125, 110] width 37 height 37
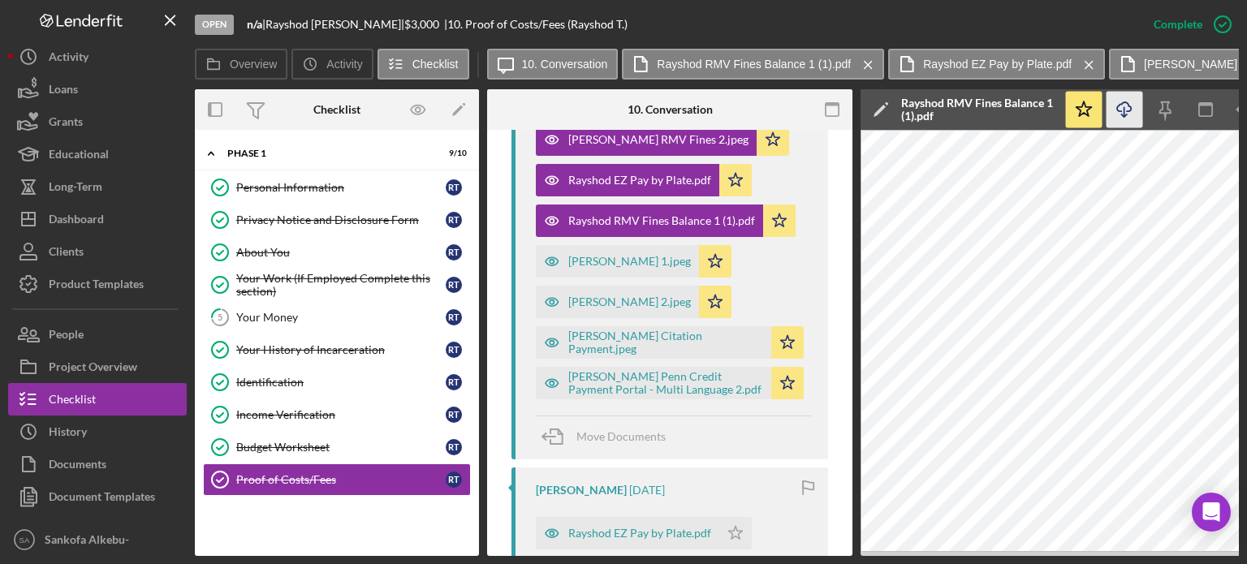
scroll to position [749, 0]
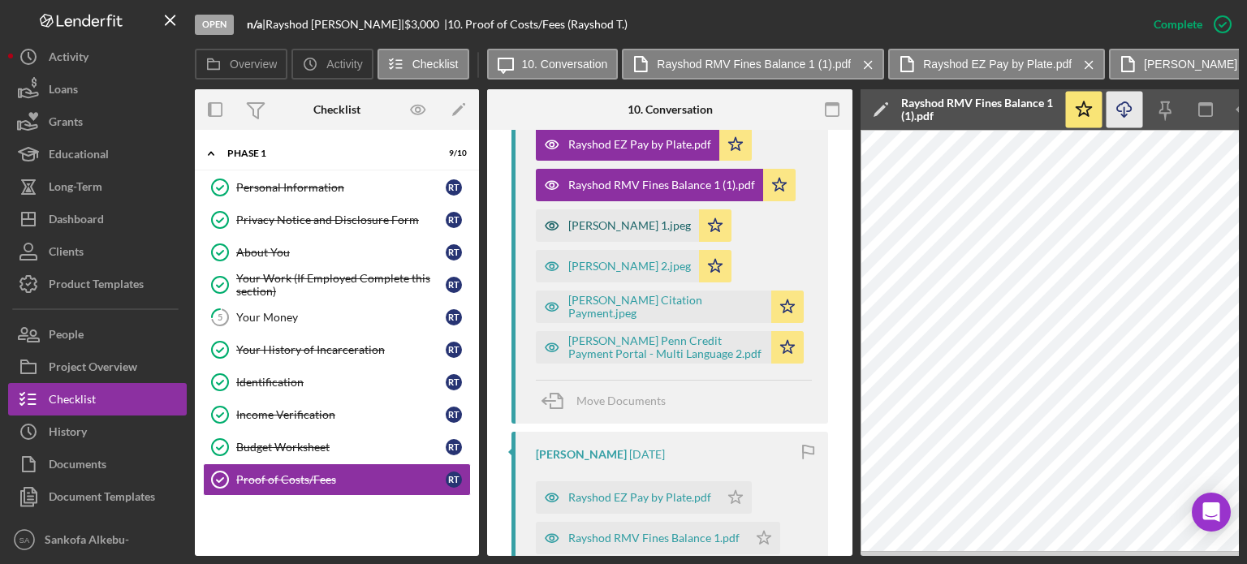
click at [635, 220] on div "[PERSON_NAME] 1.jpeg" at bounding box center [629, 225] width 123 height 13
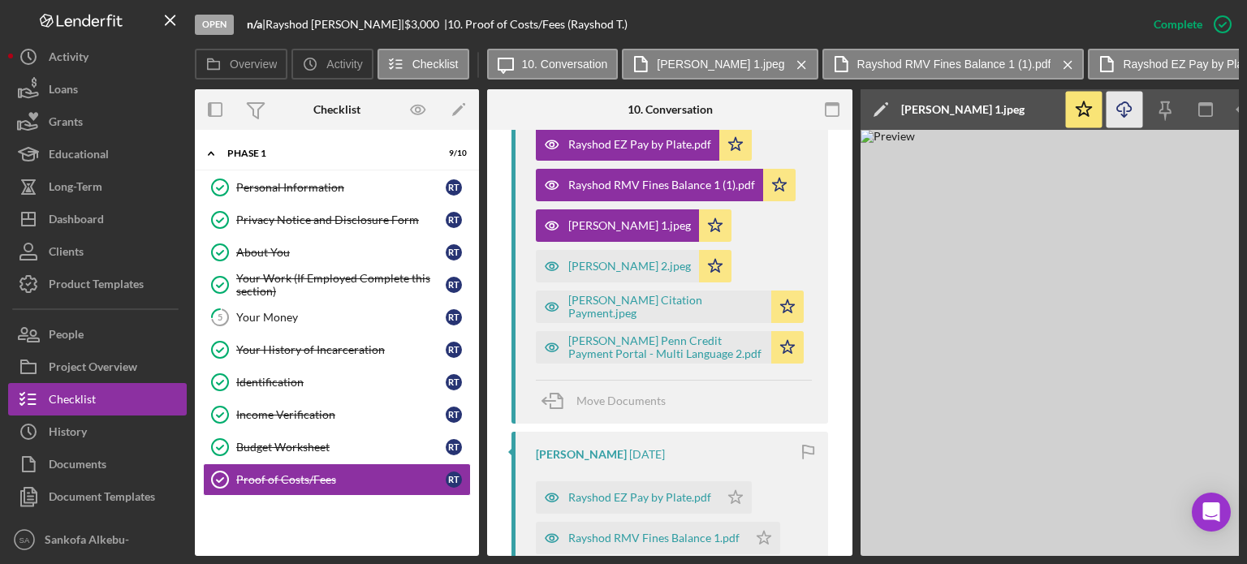
click at [1125, 110] on icon "Icon/Download" at bounding box center [1125, 110] width 37 height 37
click at [640, 263] on div "[PERSON_NAME] 2.jpeg" at bounding box center [629, 266] width 123 height 13
click at [1123, 110] on icon "Icon/Download" at bounding box center [1125, 110] width 37 height 37
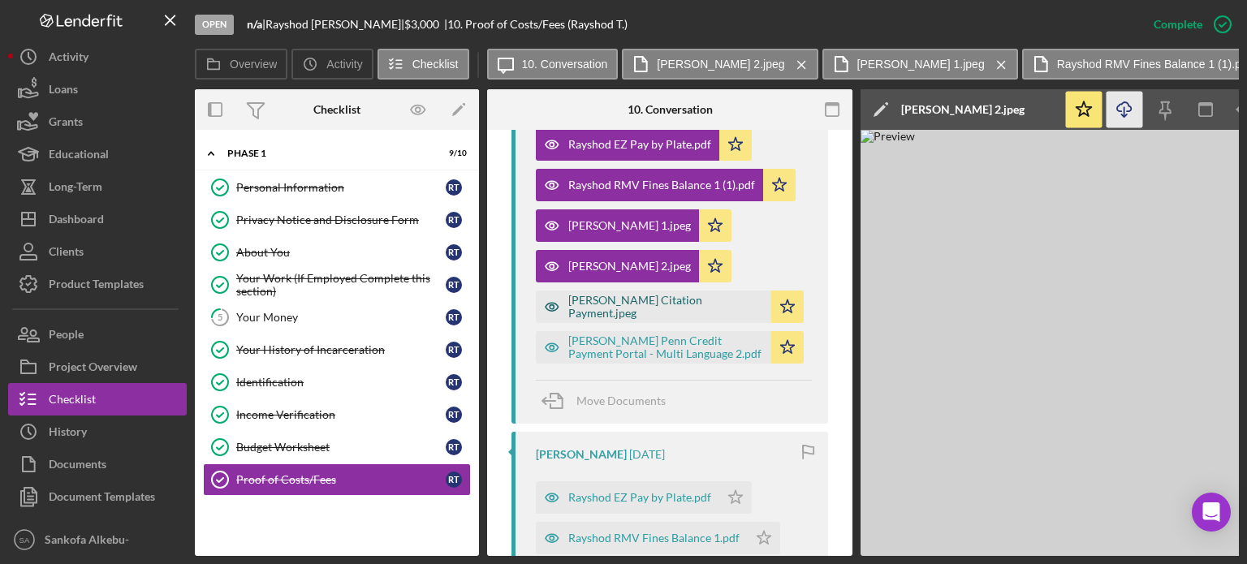
click at [631, 311] on div "[PERSON_NAME] Citation Payment.jpeg" at bounding box center [665, 307] width 195 height 26
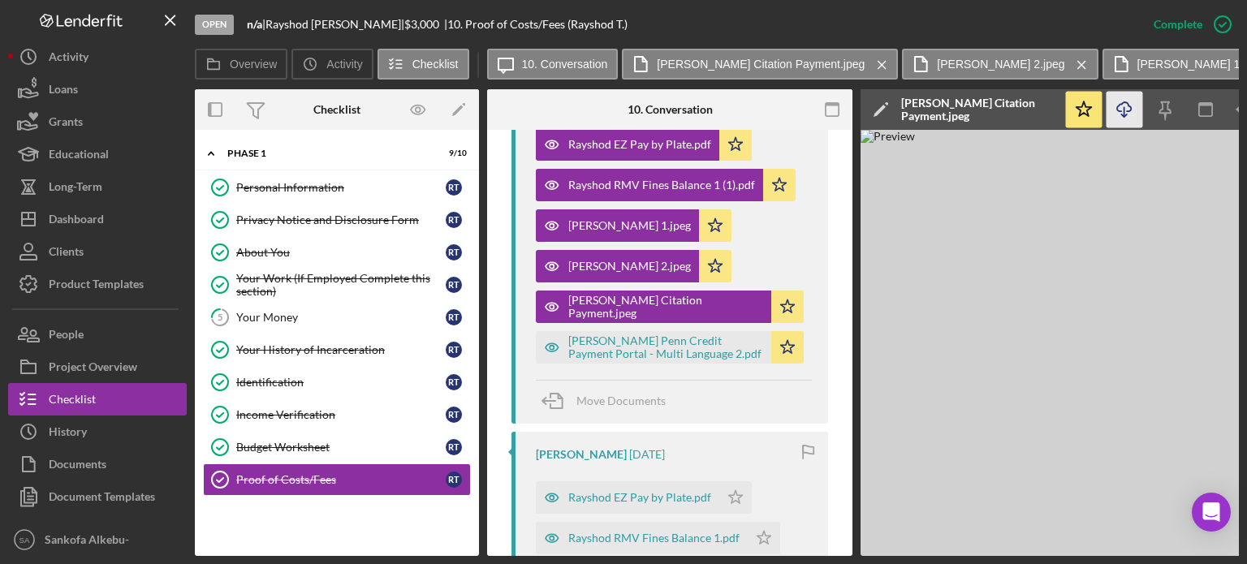
click at [1132, 116] on icon "Icon/Download" at bounding box center [1125, 110] width 37 height 37
click at [648, 343] on div "[PERSON_NAME] Penn Credit Payment Portal - Multi Language 2.pdf" at bounding box center [665, 348] width 195 height 26
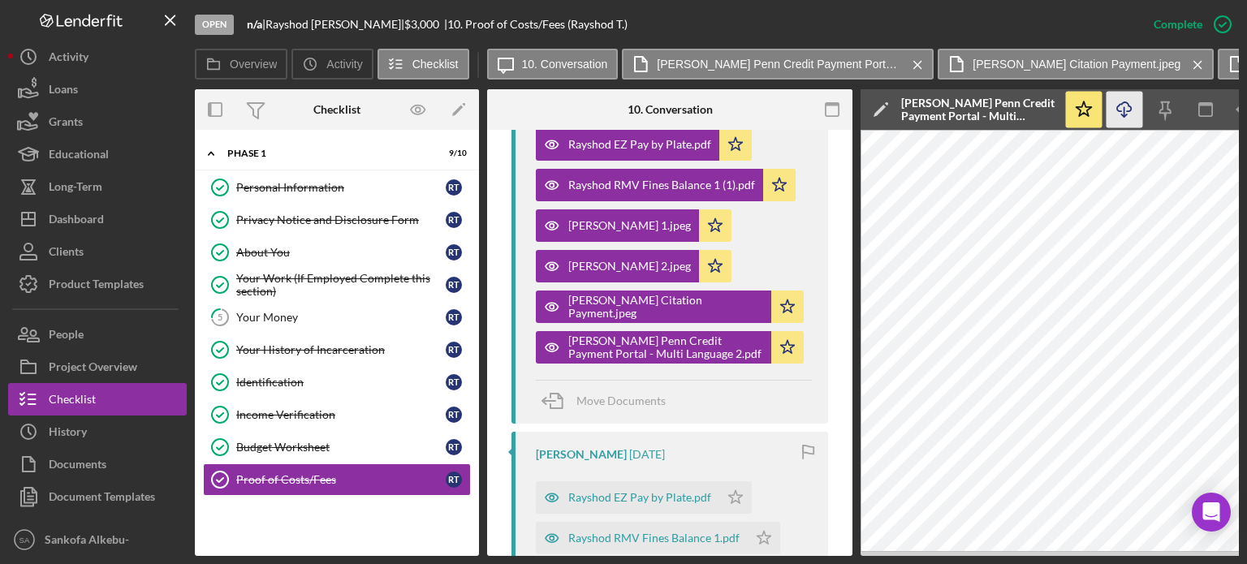
click at [1128, 117] on icon "Icon/Download" at bounding box center [1125, 110] width 37 height 37
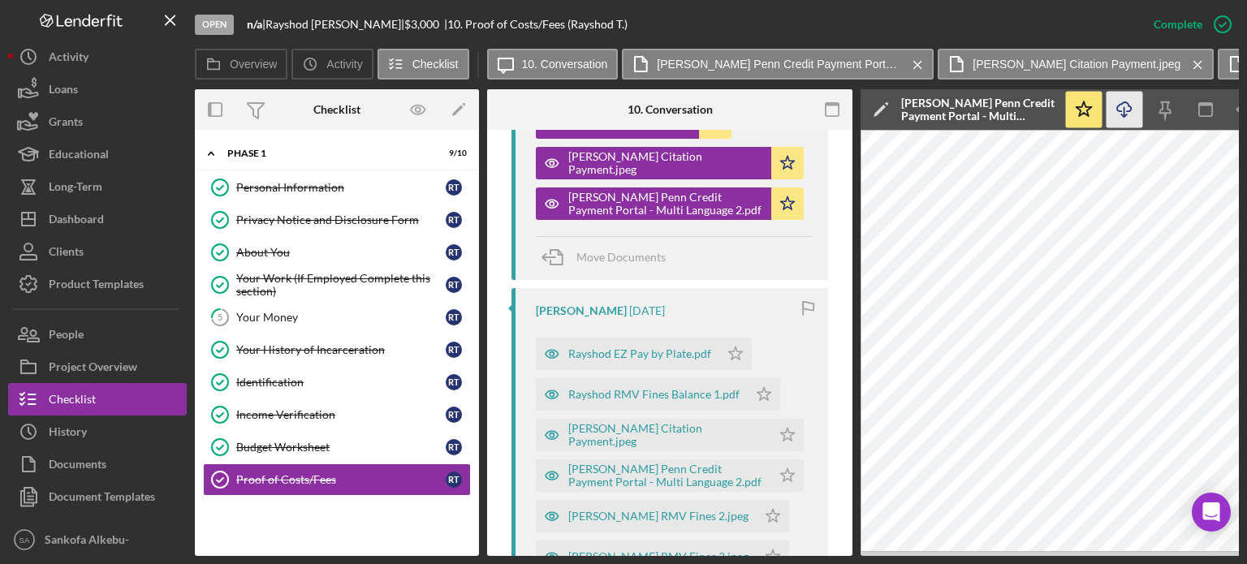
scroll to position [891, 0]
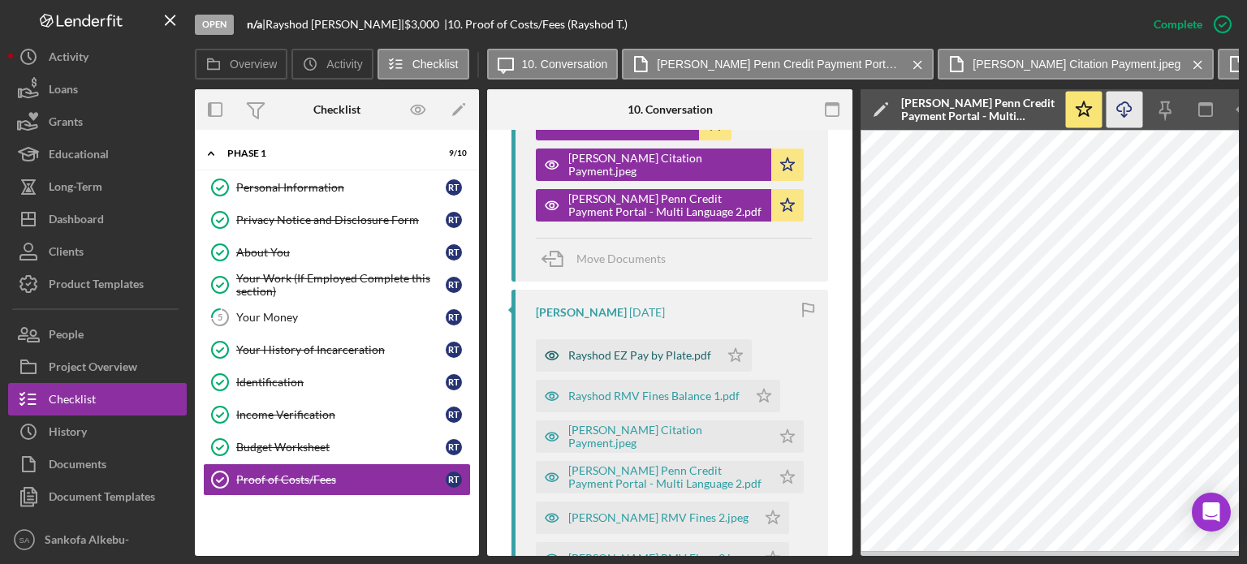
click at [610, 350] on div "Rayshod EZ Pay by Plate.pdf" at bounding box center [639, 355] width 143 height 13
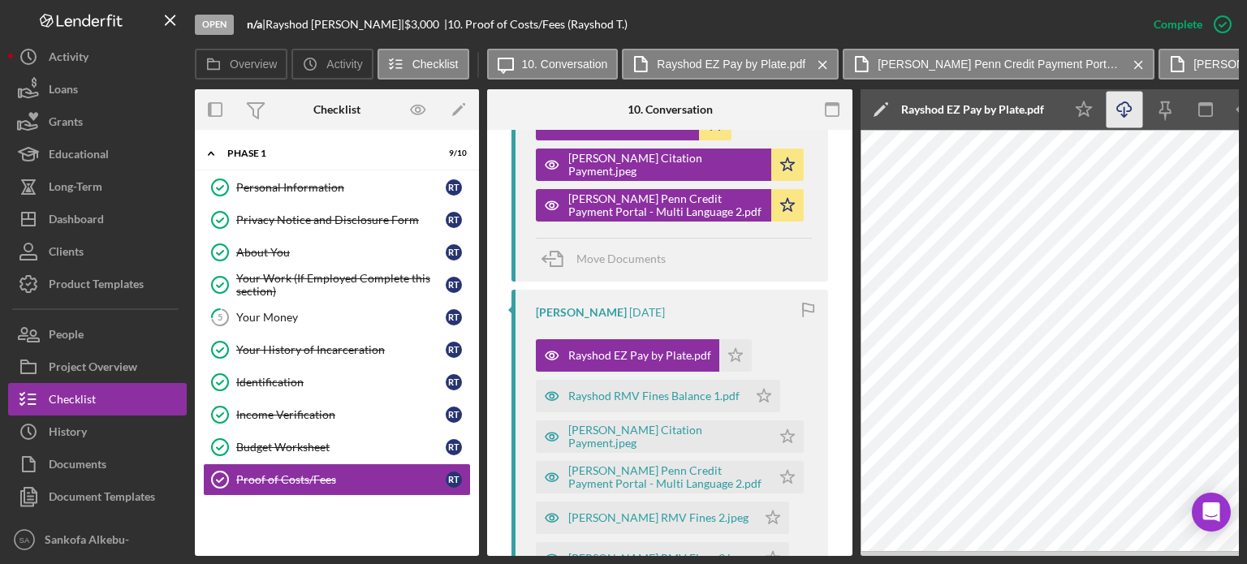
click at [1124, 121] on icon "Icon/Download" at bounding box center [1125, 110] width 37 height 37
click at [610, 393] on div "Rayshod RMV Fines Balance 1.pdf" at bounding box center [653, 396] width 171 height 13
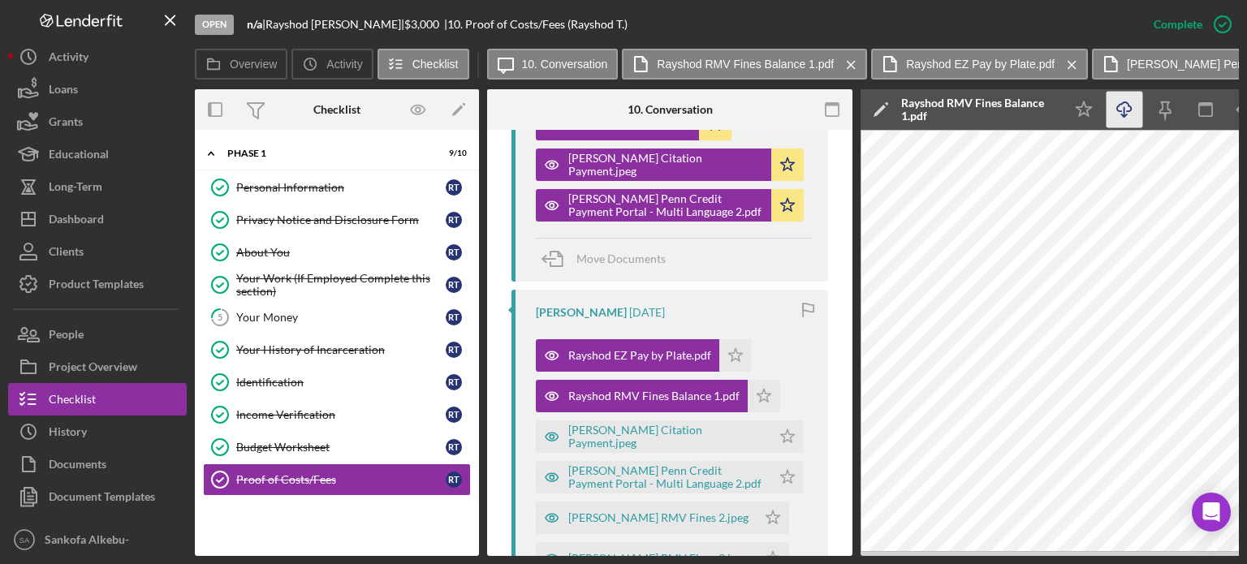
click at [1129, 110] on icon "Icon/Download" at bounding box center [1125, 110] width 37 height 37
click at [616, 434] on div "[PERSON_NAME] Citation Payment.jpeg" at bounding box center [665, 437] width 195 height 26
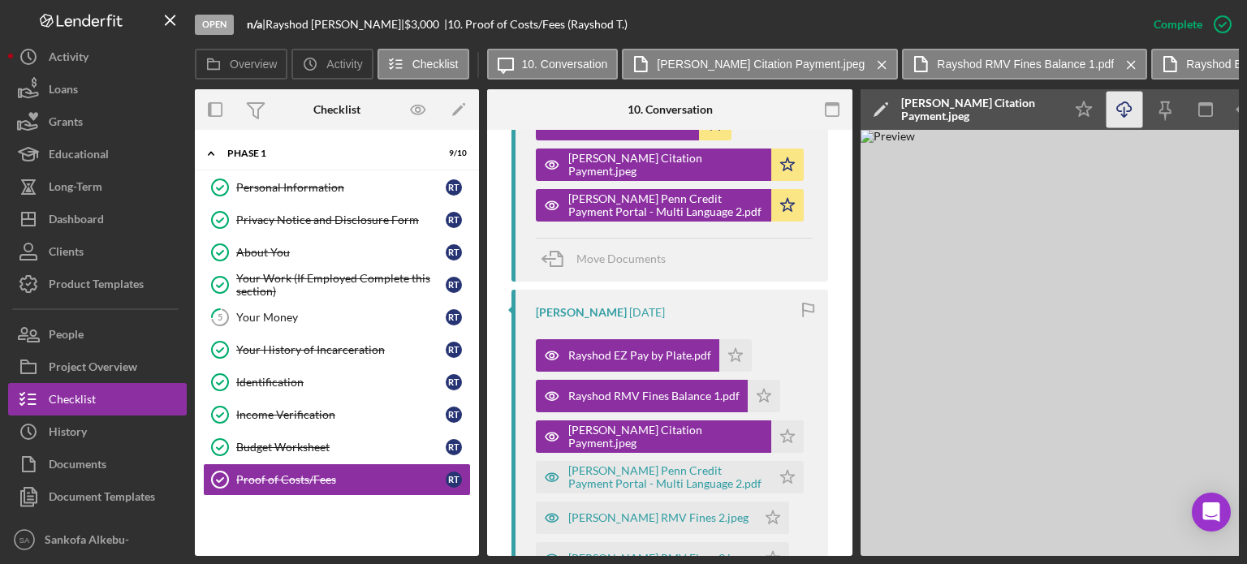
click at [1126, 113] on icon "Icon/Download" at bounding box center [1125, 110] width 37 height 37
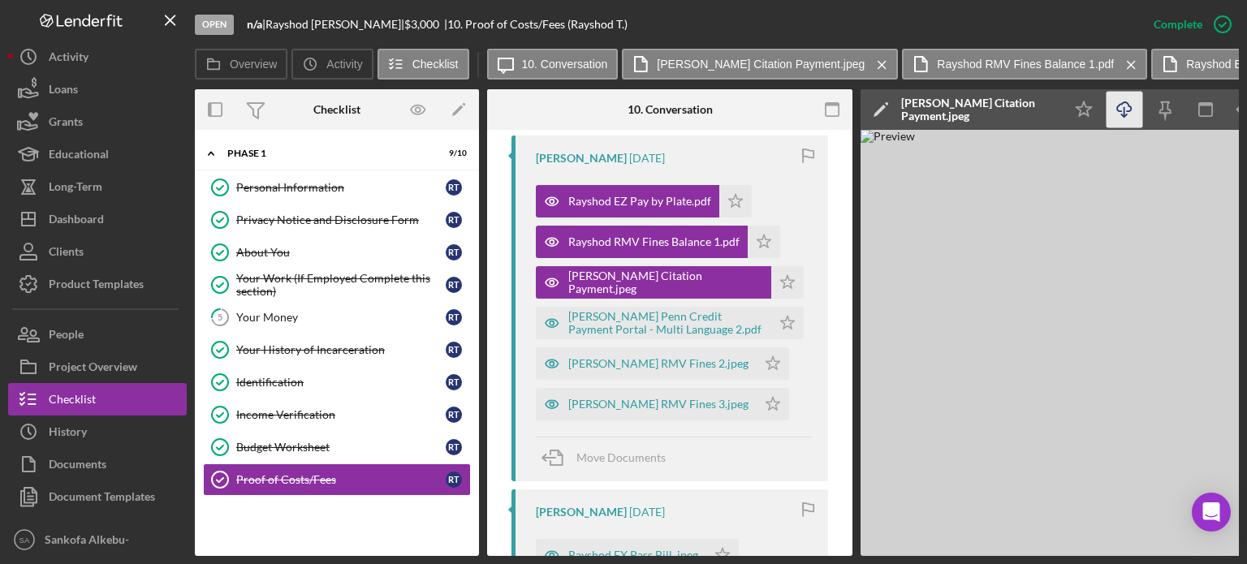
scroll to position [1134, 0]
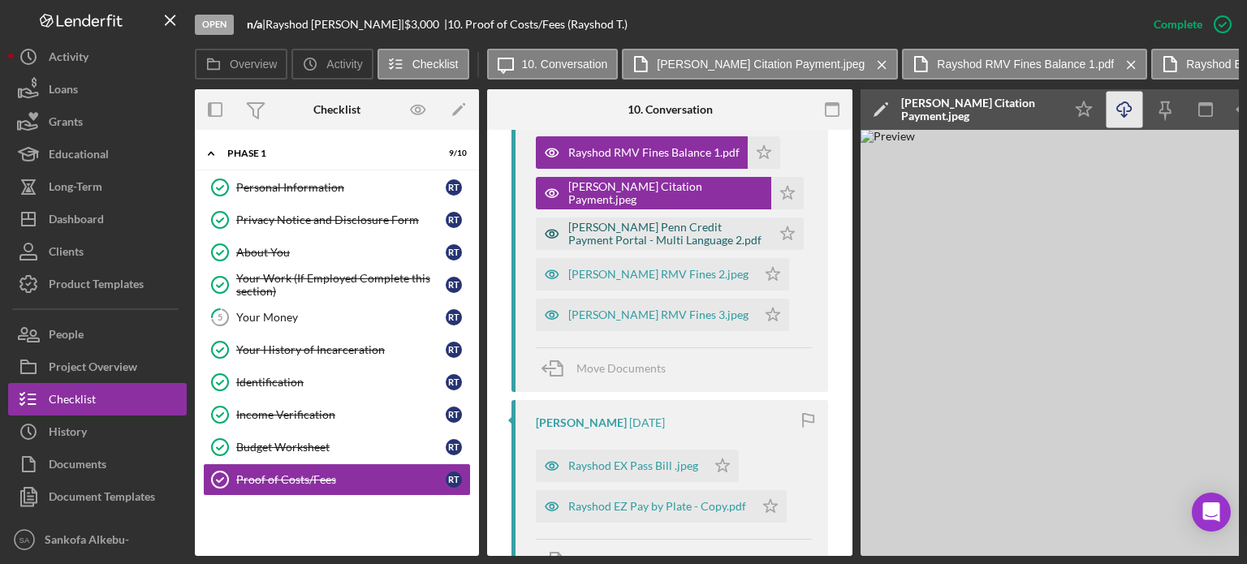
click at [650, 231] on div "[PERSON_NAME] Penn Credit Payment Portal - Multi Language 2.pdf" at bounding box center [665, 234] width 195 height 26
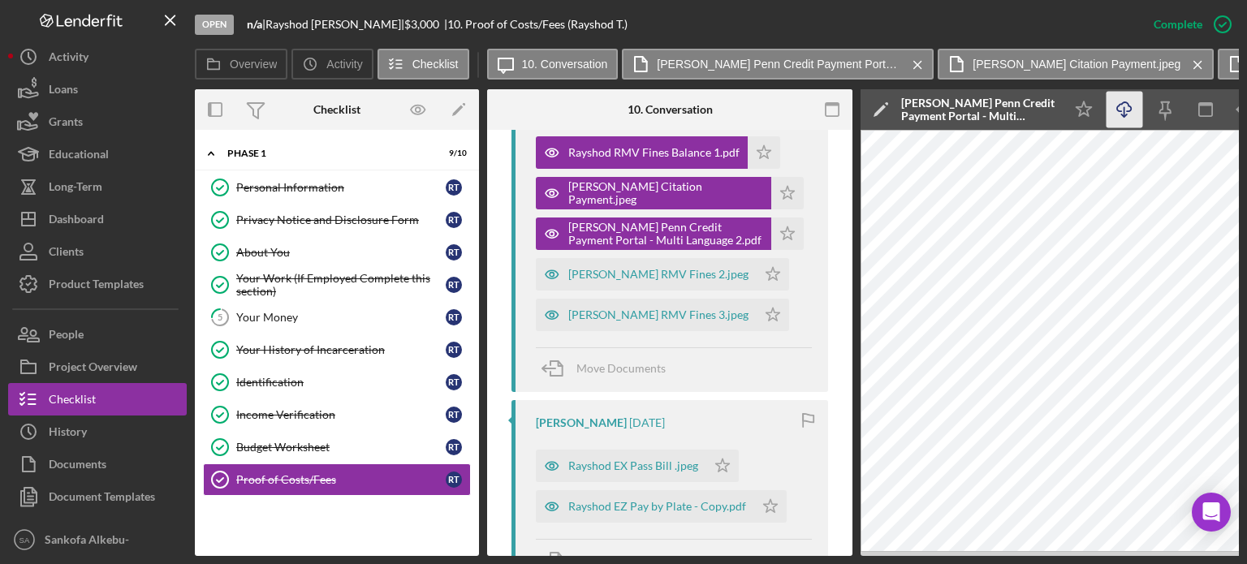
click at [1122, 116] on polyline "button" at bounding box center [1124, 115] width 6 height 2
click at [674, 275] on div "[PERSON_NAME] RMV Fines 2.jpeg" at bounding box center [658, 274] width 180 height 13
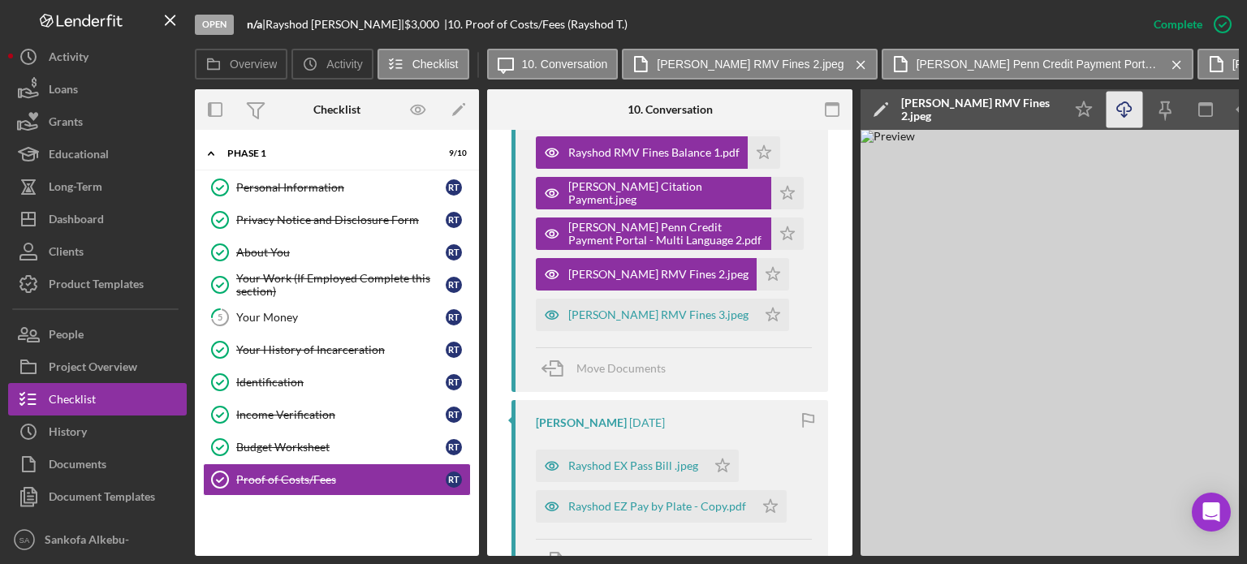
click at [1119, 113] on icon "Icon/Download" at bounding box center [1125, 110] width 37 height 37
click at [674, 316] on div "[PERSON_NAME] RMV Fines 3.jpeg" at bounding box center [658, 315] width 180 height 13
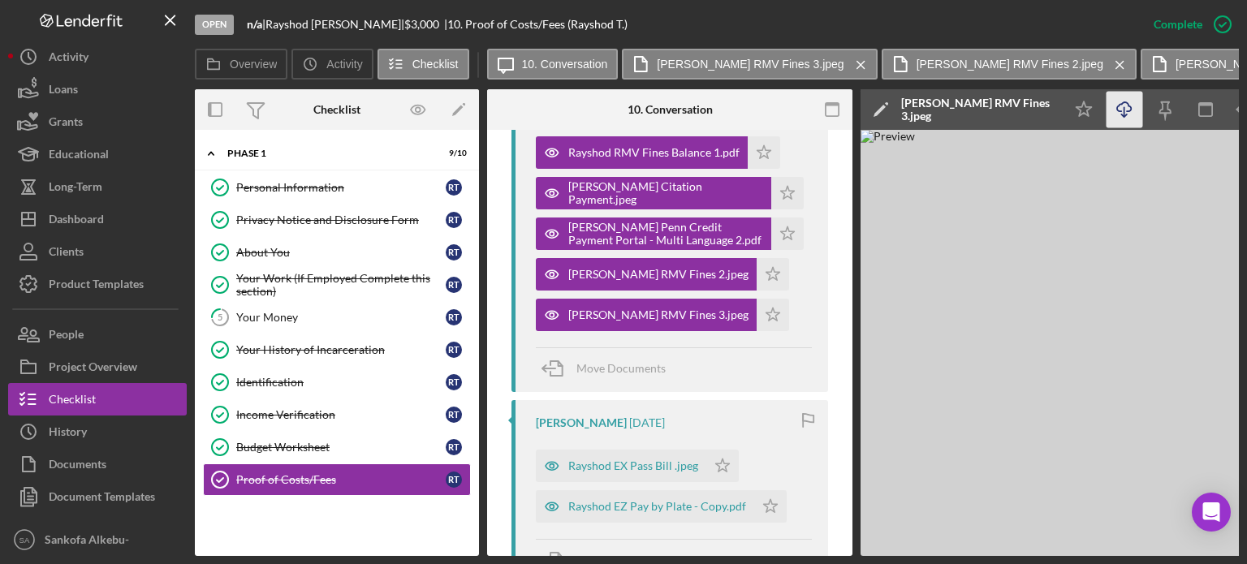
click at [1125, 110] on icon "Icon/Download" at bounding box center [1125, 110] width 37 height 37
click at [647, 466] on div "Rayshod EX Pass Bill .jpeg" at bounding box center [633, 466] width 130 height 13
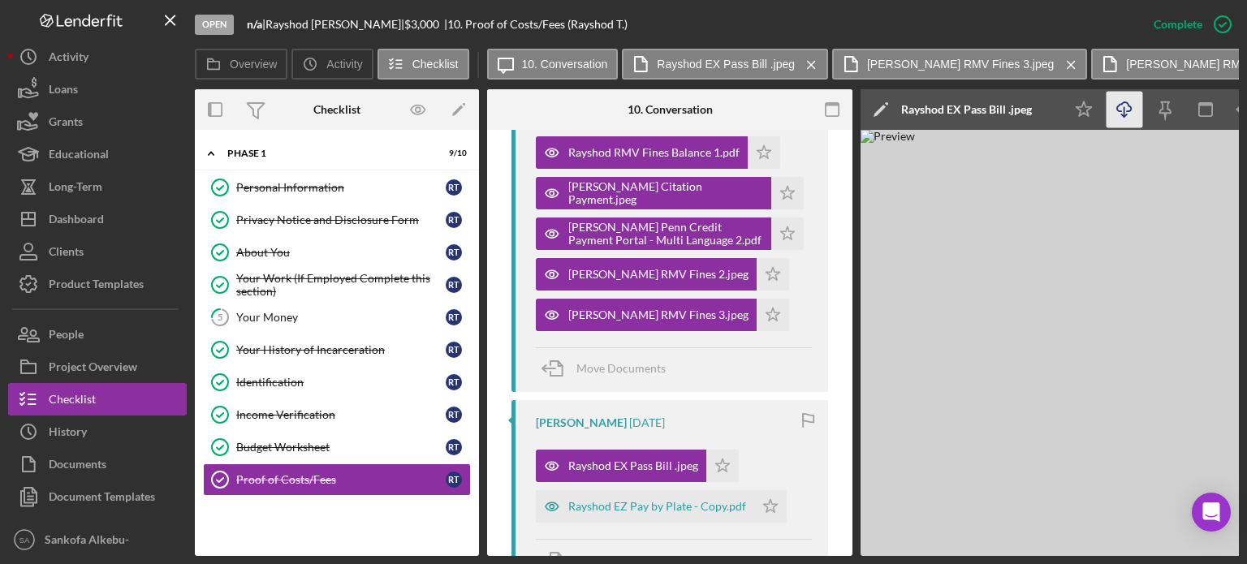
click at [1127, 111] on icon "button" at bounding box center [1124, 106] width 14 height 9
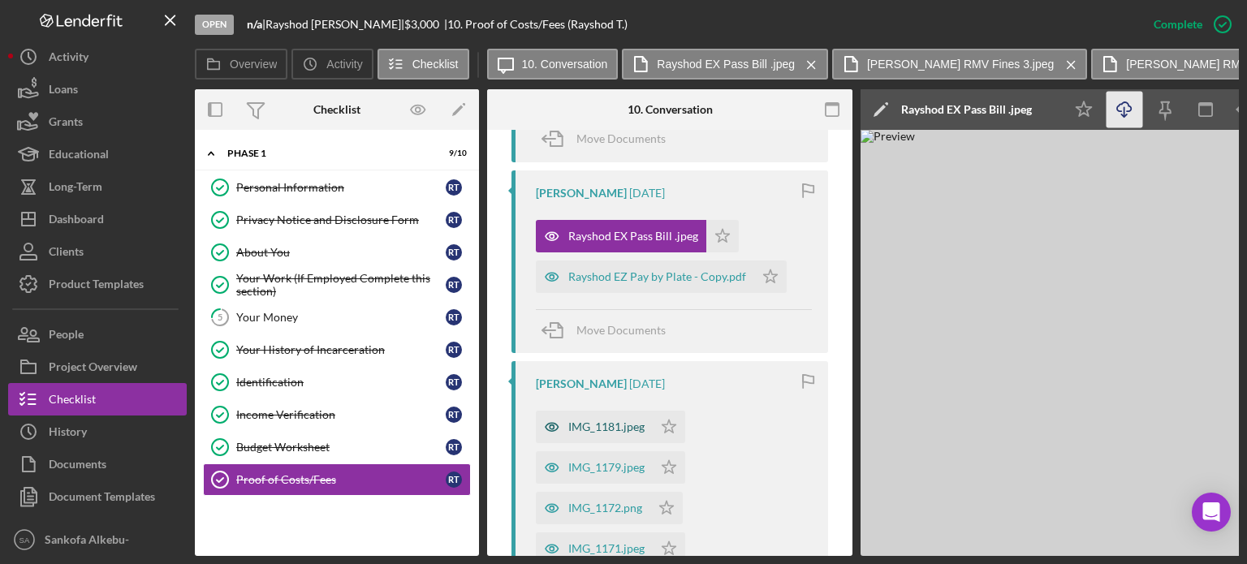
scroll to position [1378, 0]
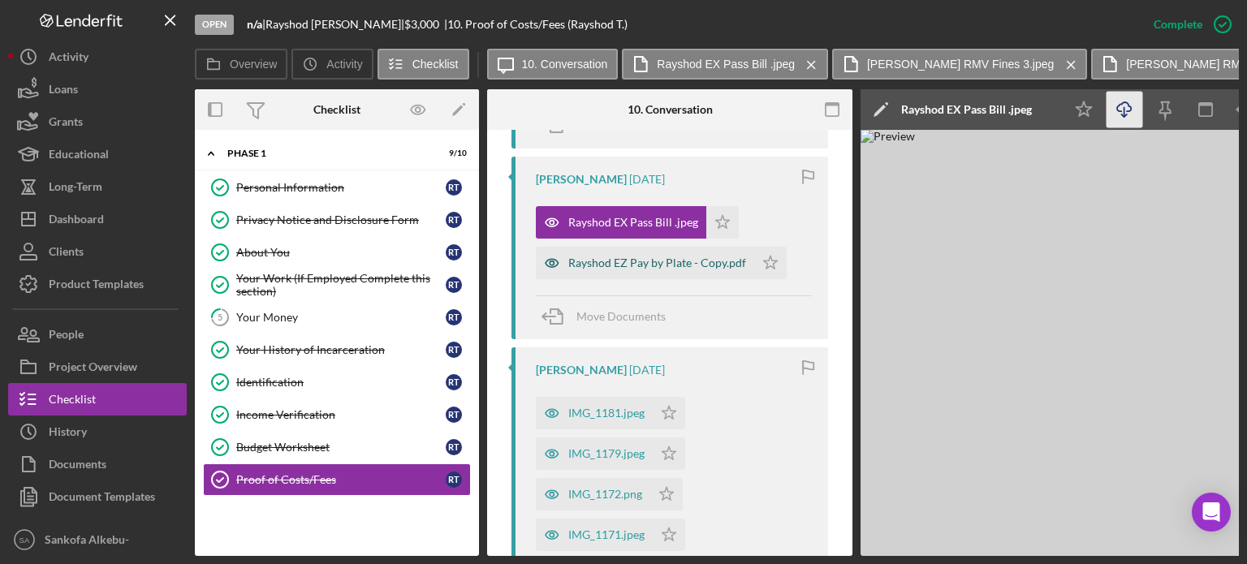
click at [637, 257] on div "Rayshod EZ Pay by Plate - Copy.pdf" at bounding box center [657, 263] width 178 height 13
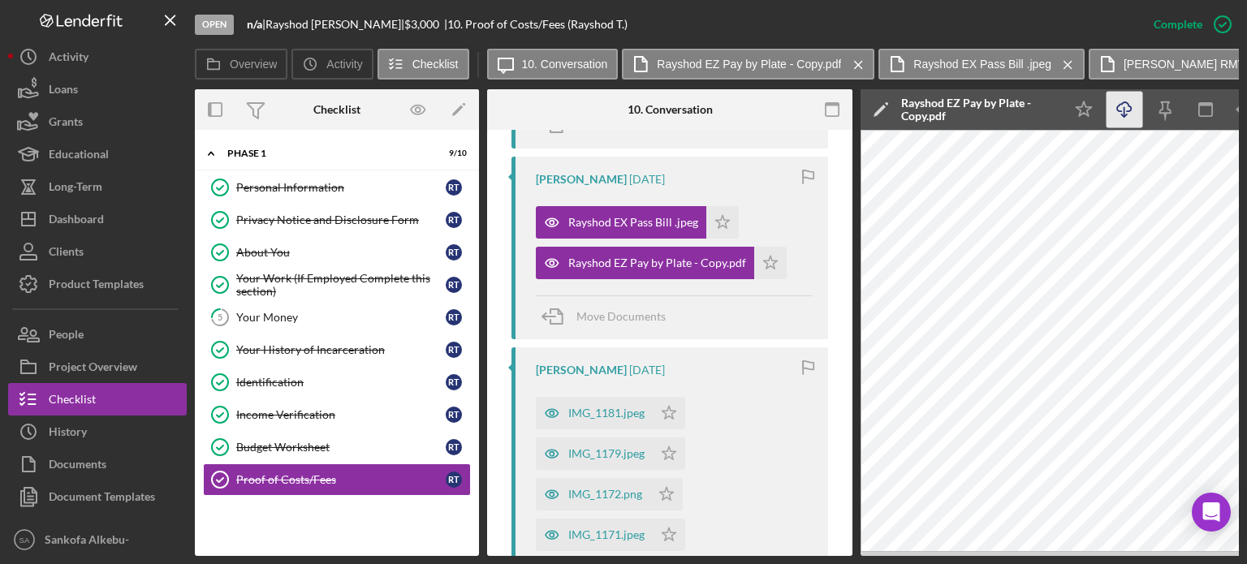
click at [1127, 115] on icon "Icon/Download" at bounding box center [1125, 110] width 37 height 37
click at [569, 407] on div "IMG_1181.jpeg" at bounding box center [606, 413] width 76 height 13
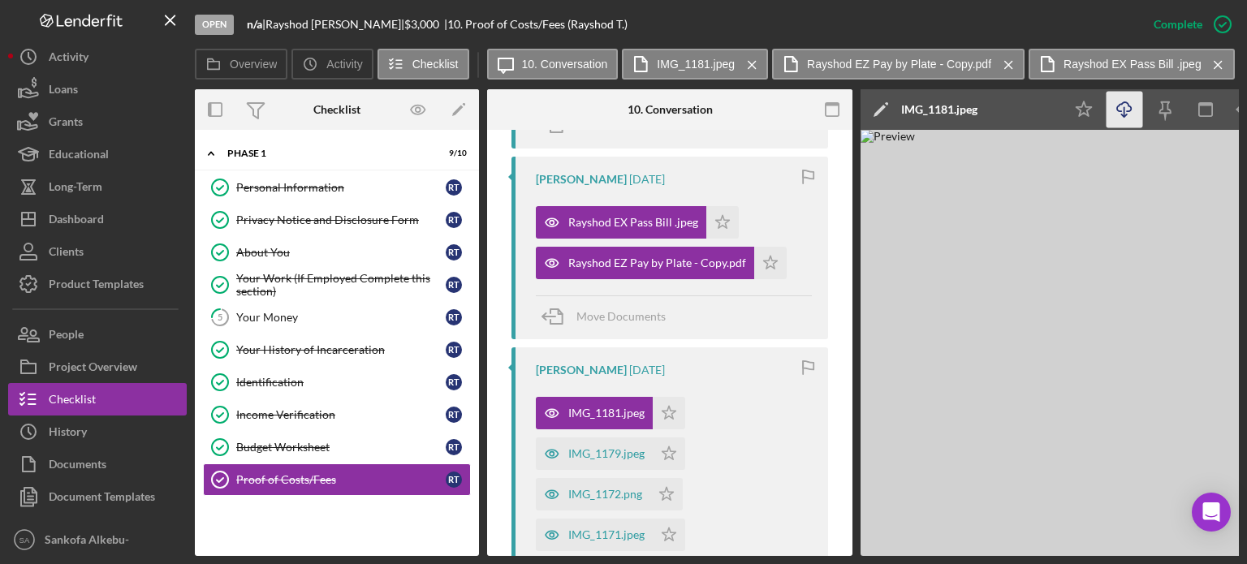
click at [1121, 103] on icon "Icon/Download" at bounding box center [1125, 110] width 37 height 37
click at [624, 445] on div "IMG_1179.jpeg" at bounding box center [594, 454] width 117 height 32
click at [1120, 114] on icon "Icon/Download" at bounding box center [1125, 110] width 37 height 37
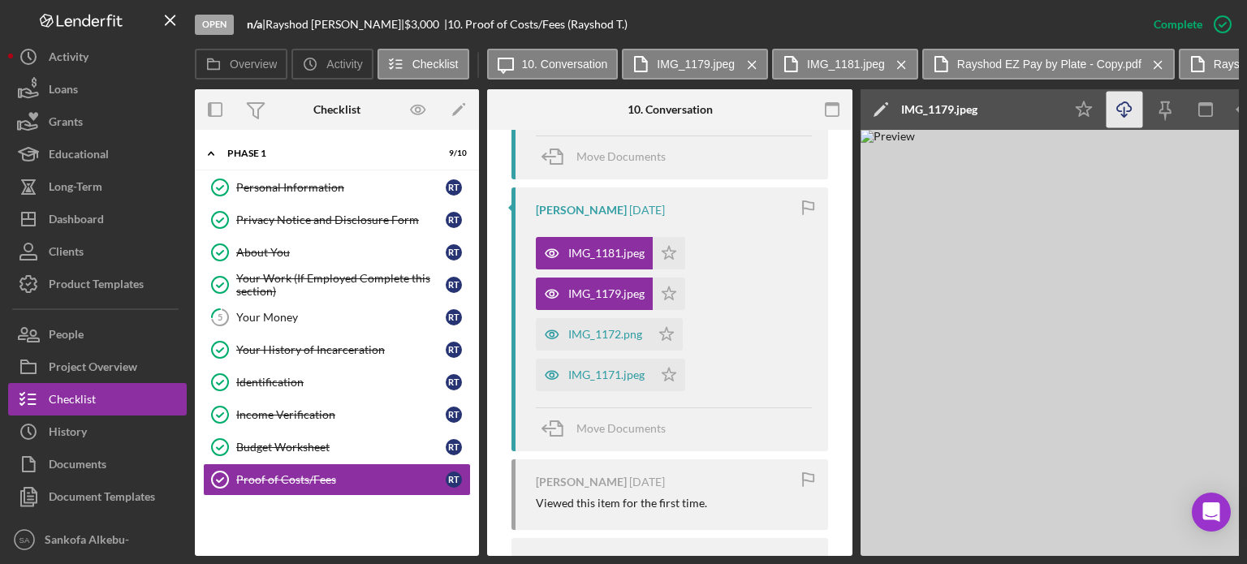
scroll to position [1581, 0]
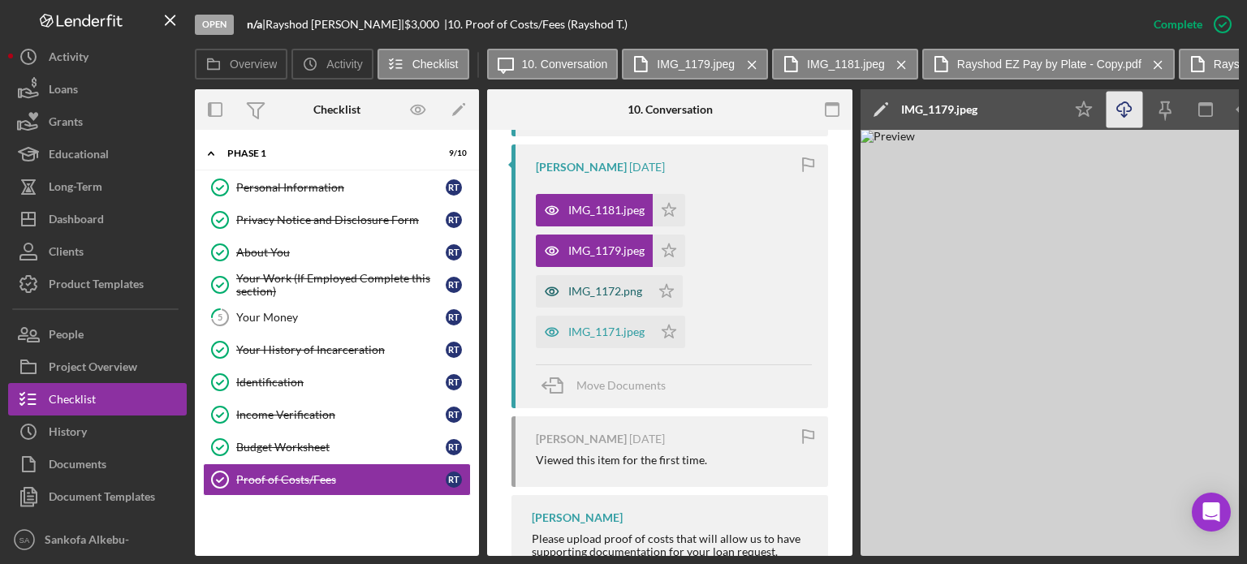
click at [617, 291] on div "IMG_1172.png" at bounding box center [605, 291] width 74 height 13
click at [1125, 103] on icon "Icon/Download" at bounding box center [1125, 110] width 37 height 37
click at [602, 331] on div "IMG_1171.jpeg" at bounding box center [606, 332] width 76 height 13
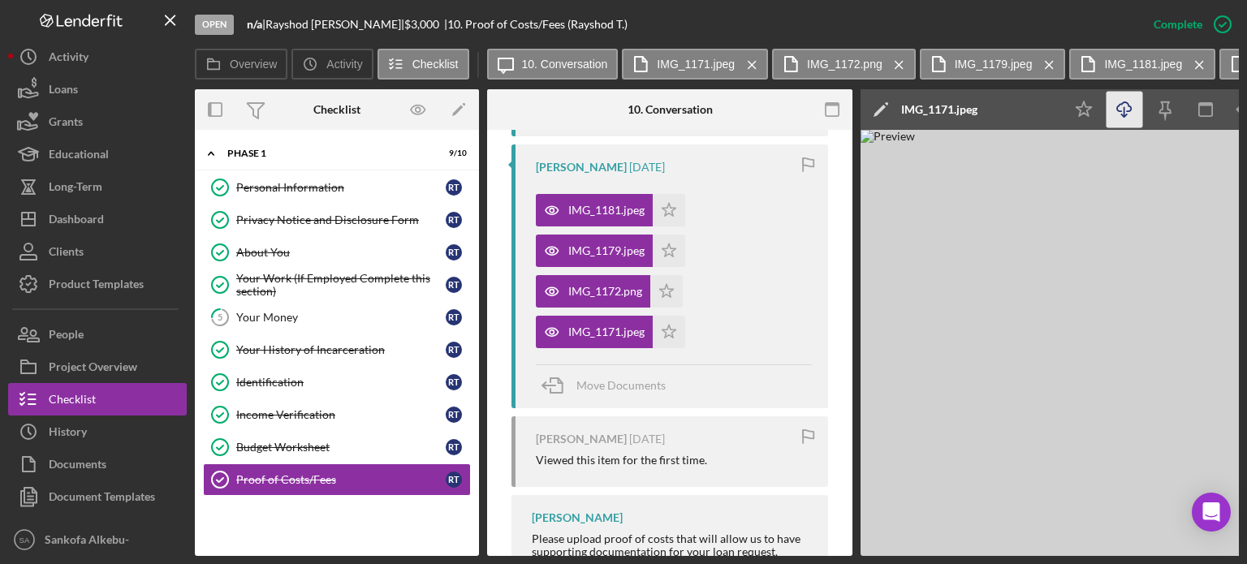
click at [1114, 101] on icon "Icon/Download" at bounding box center [1125, 110] width 37 height 37
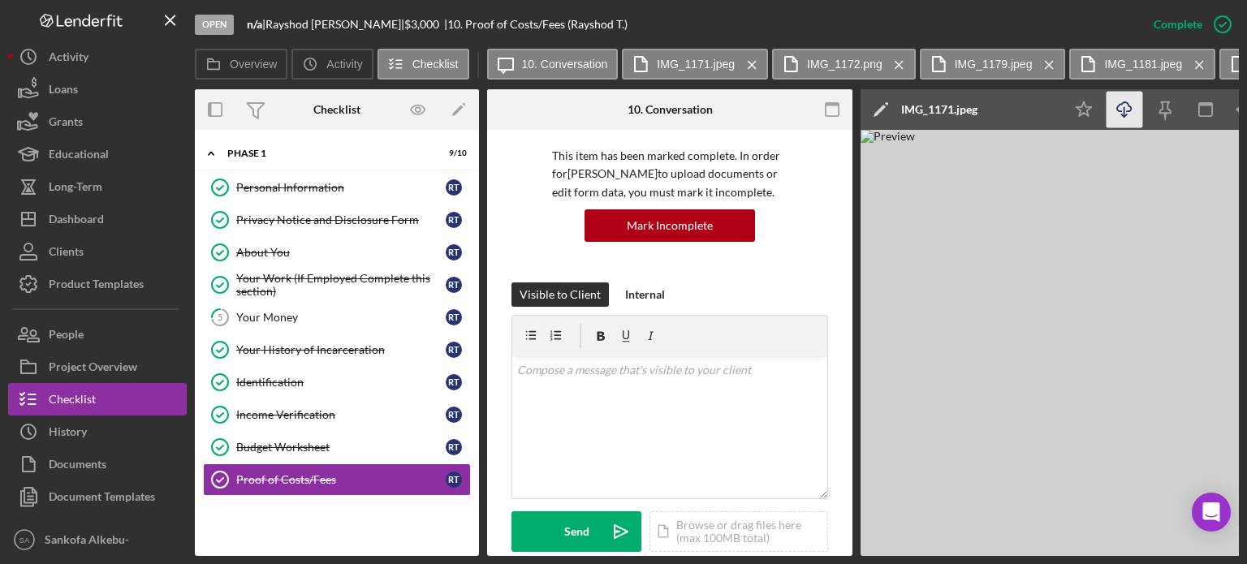
scroll to position [0, 0]
